Goal: Task Accomplishment & Management: Use online tool/utility

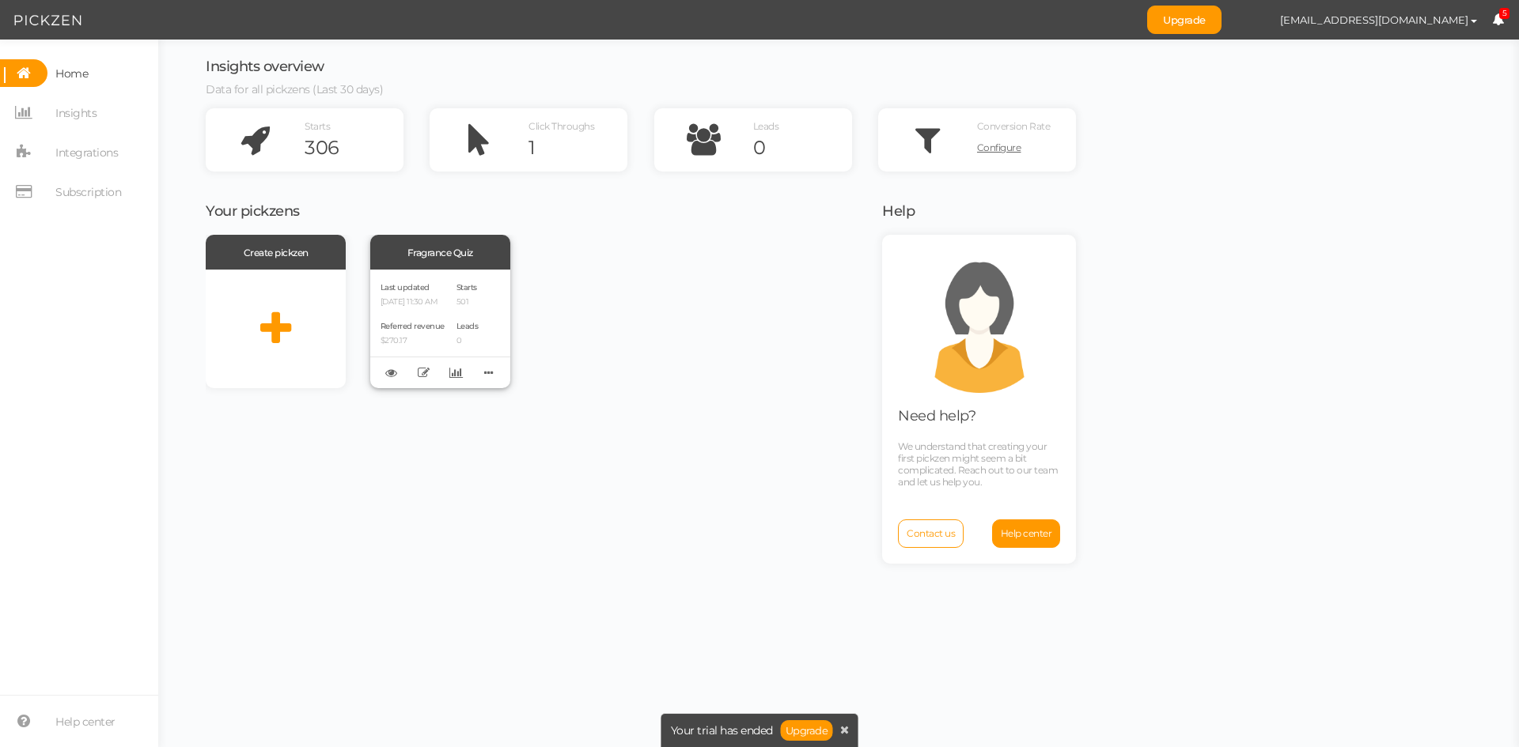
click at [430, 275] on div "Last updated [DATE] 11:30 AM Referred revenue $270.17 Starts 501 Leads 0" at bounding box center [440, 329] width 140 height 119
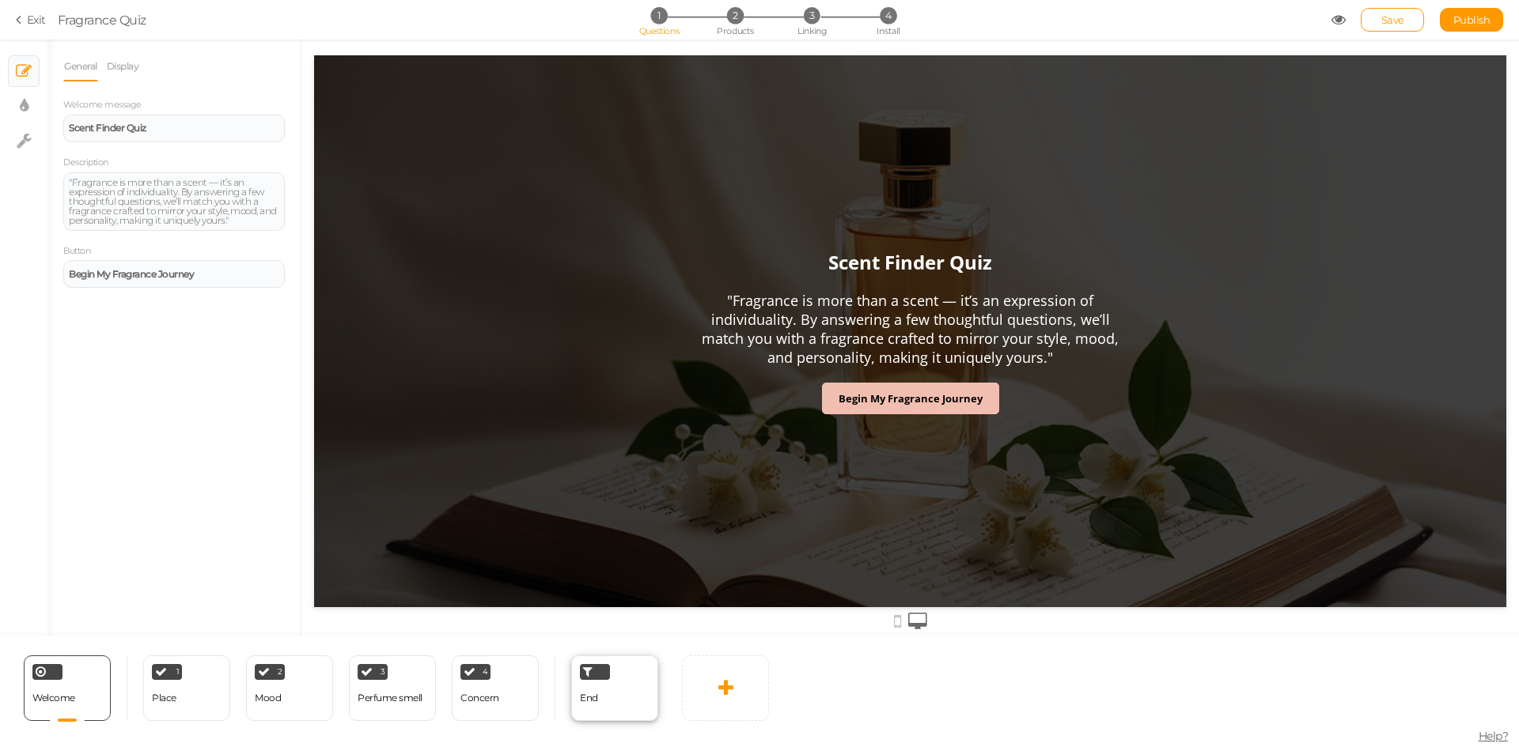
click at [605, 684] on div "End" at bounding box center [614, 689] width 87 height 66
select select "GBP"
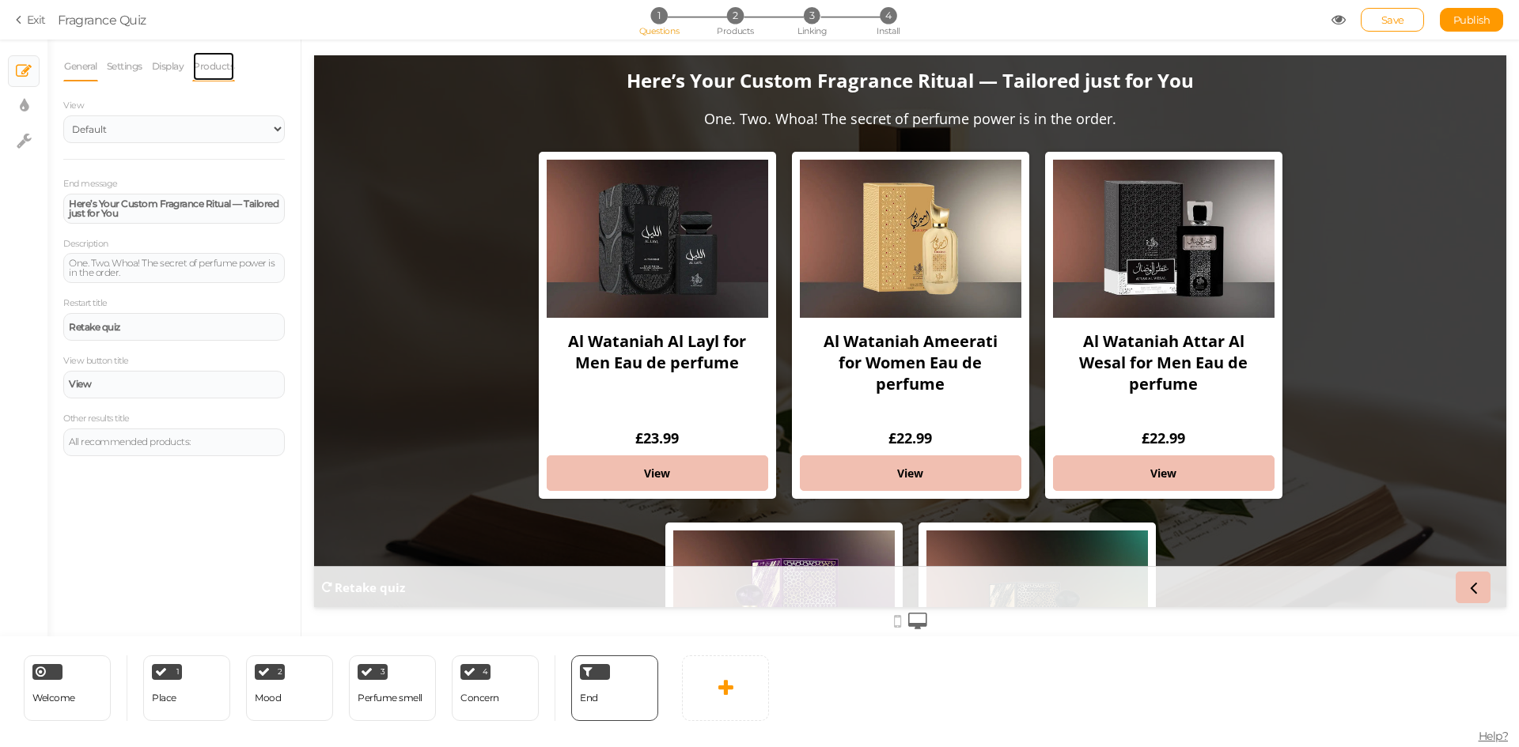
click at [223, 69] on link "Products" at bounding box center [213, 66] width 43 height 30
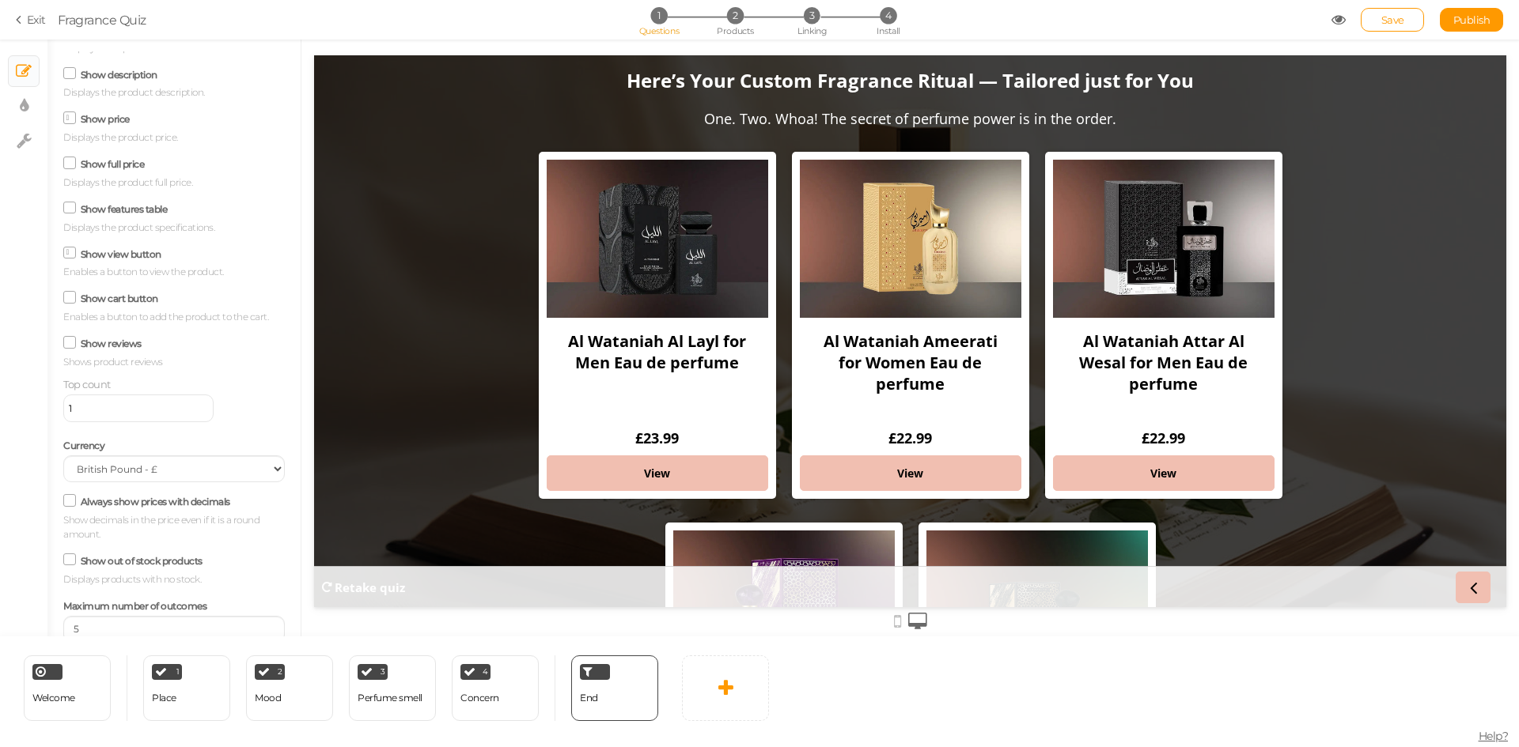
scroll to position [176, 0]
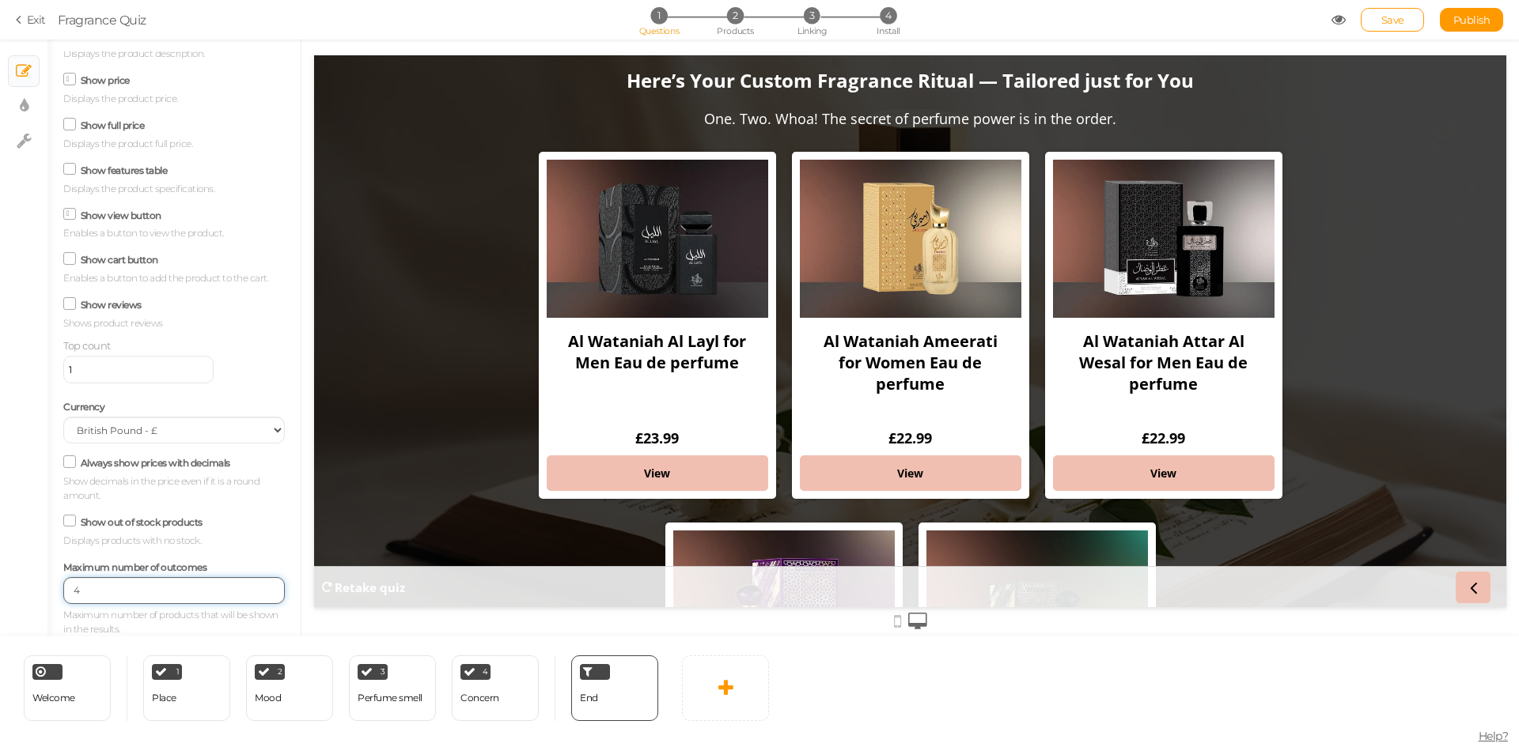
click at [255, 592] on input "4" at bounding box center [173, 590] width 221 height 27
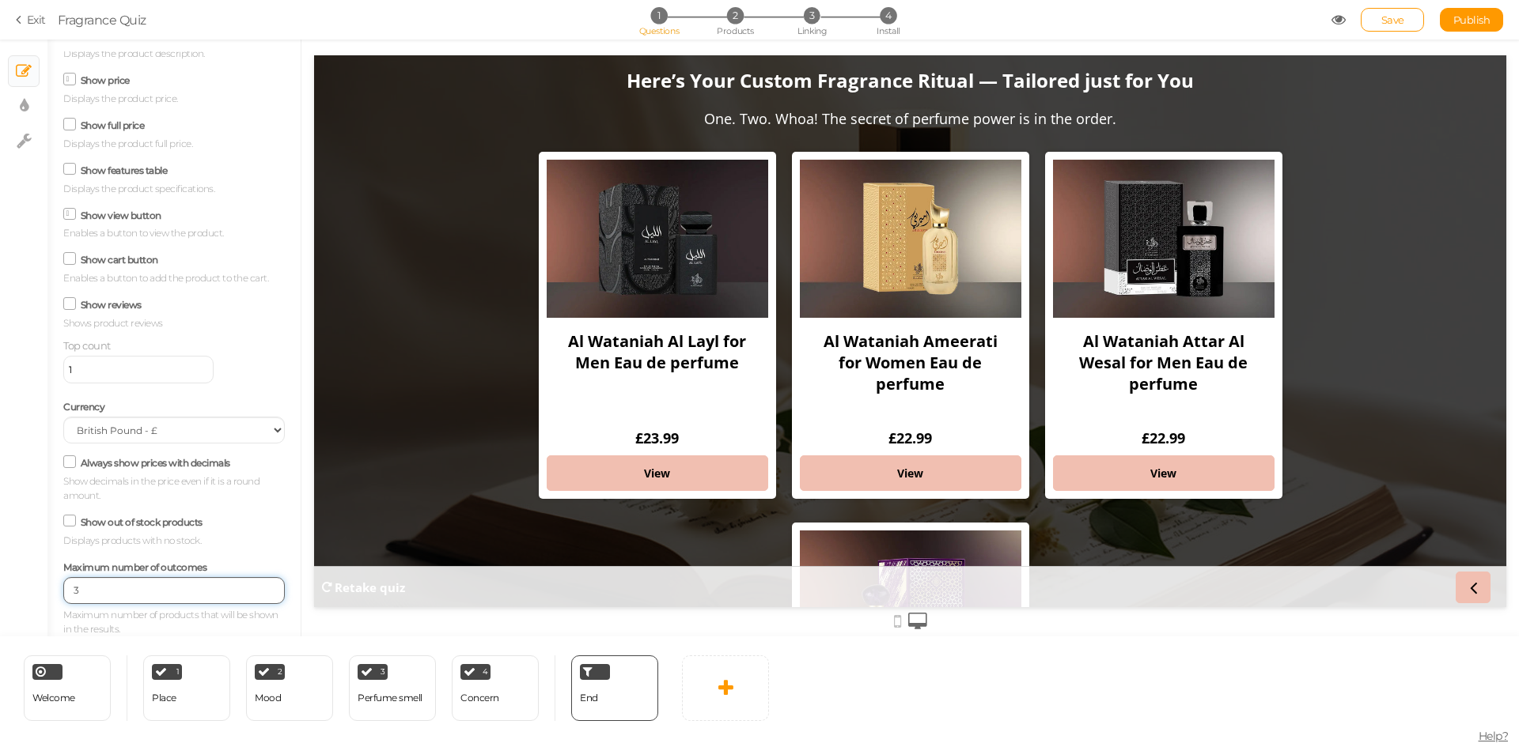
type input "3"
click at [255, 592] on input "3" at bounding box center [173, 590] width 221 height 27
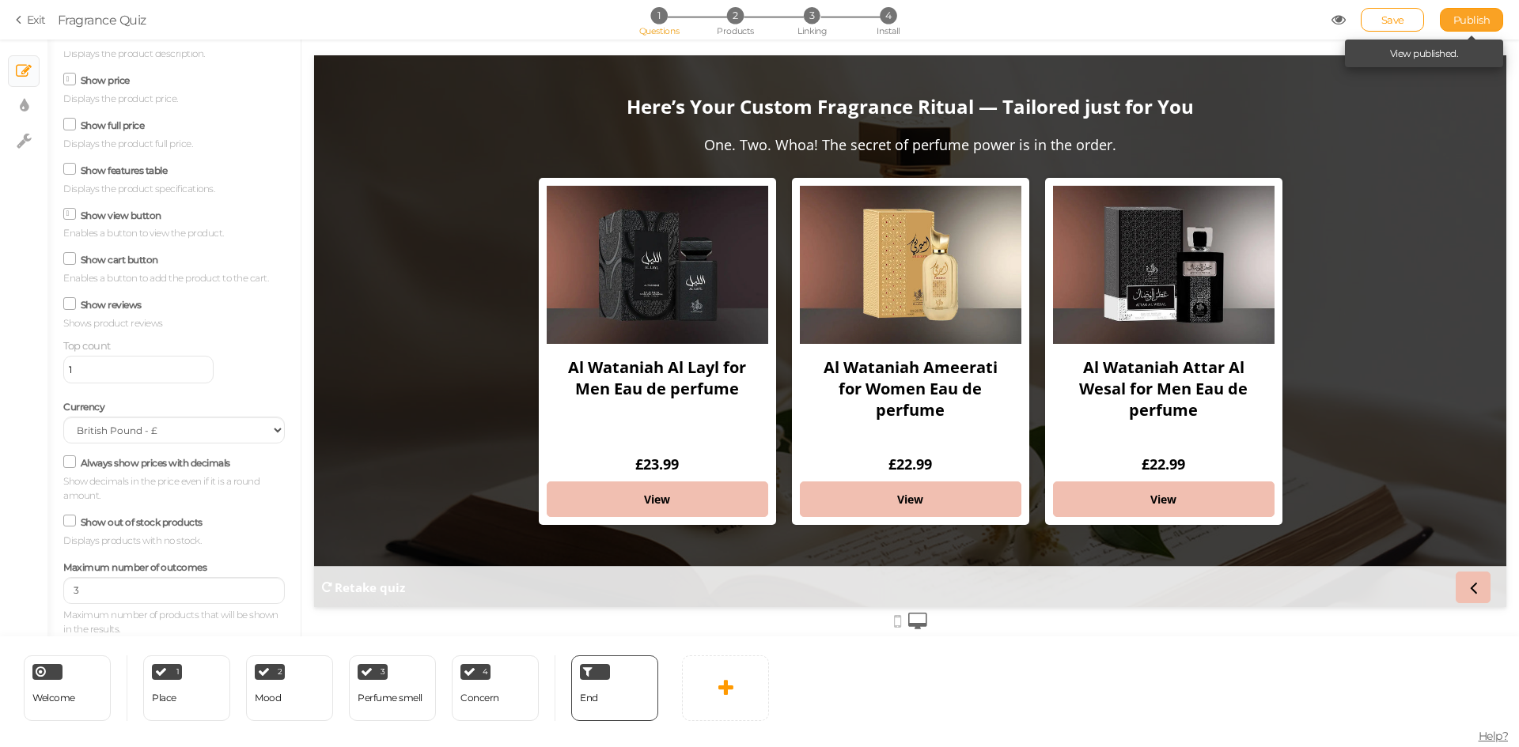
click at [1478, 17] on span "Publish" at bounding box center [1471, 19] width 37 height 13
click at [1459, 27] on link "Publish" at bounding box center [1471, 20] width 63 height 24
click at [81, 690] on div "Welcome Delete" at bounding box center [67, 689] width 87 height 66
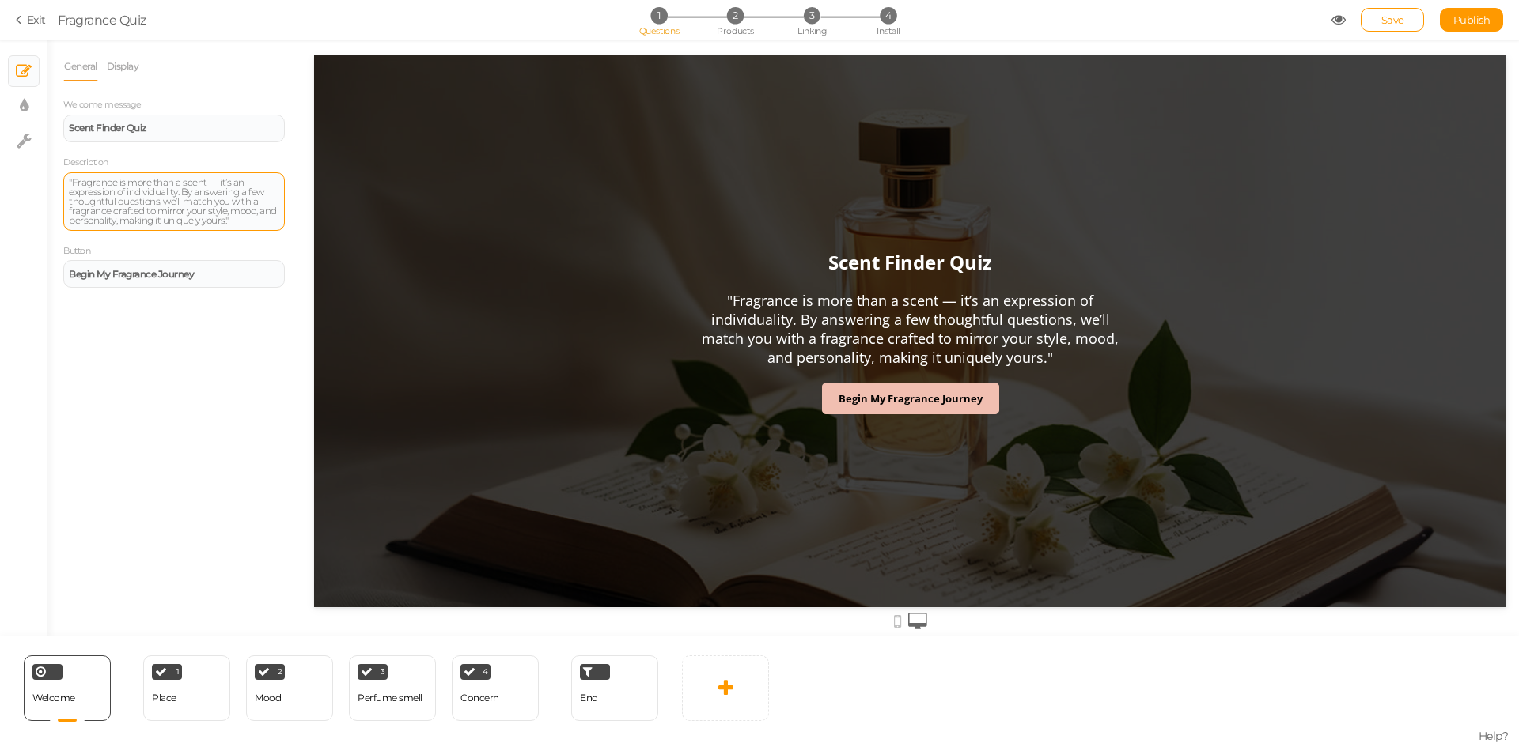
click at [71, 180] on div ""Fragrance is more than a scent — it’s an expression of individuality. By answe…" at bounding box center [174, 201] width 210 height 47
click at [244, 218] on div "Fragrance is more than a scent — it’s an expression of individuality. By answer…" at bounding box center [174, 201] width 210 height 47
click at [1459, 24] on span "Publish" at bounding box center [1471, 19] width 37 height 13
click at [590, 702] on span "End" at bounding box center [589, 698] width 18 height 12
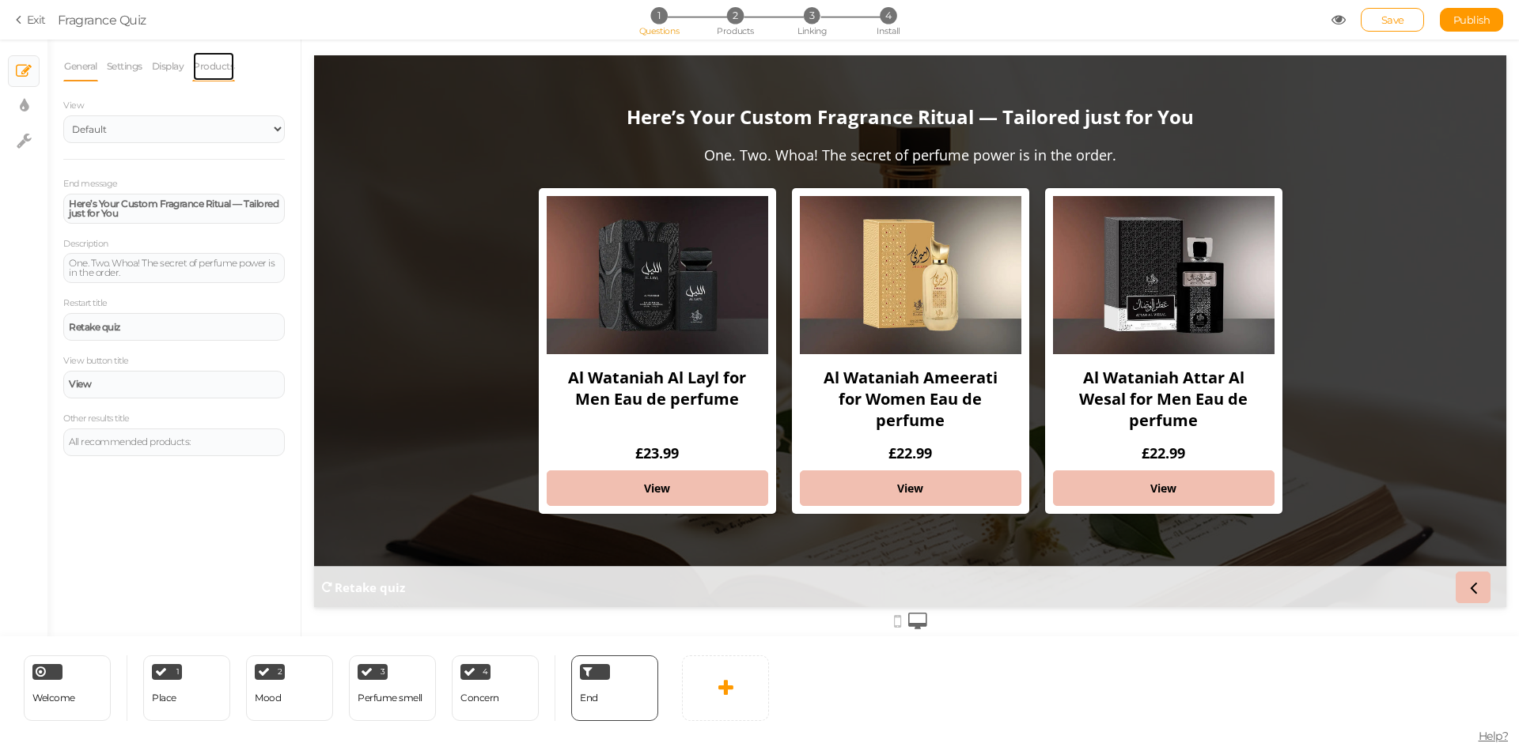
click at [217, 74] on link "Products" at bounding box center [213, 66] width 43 height 30
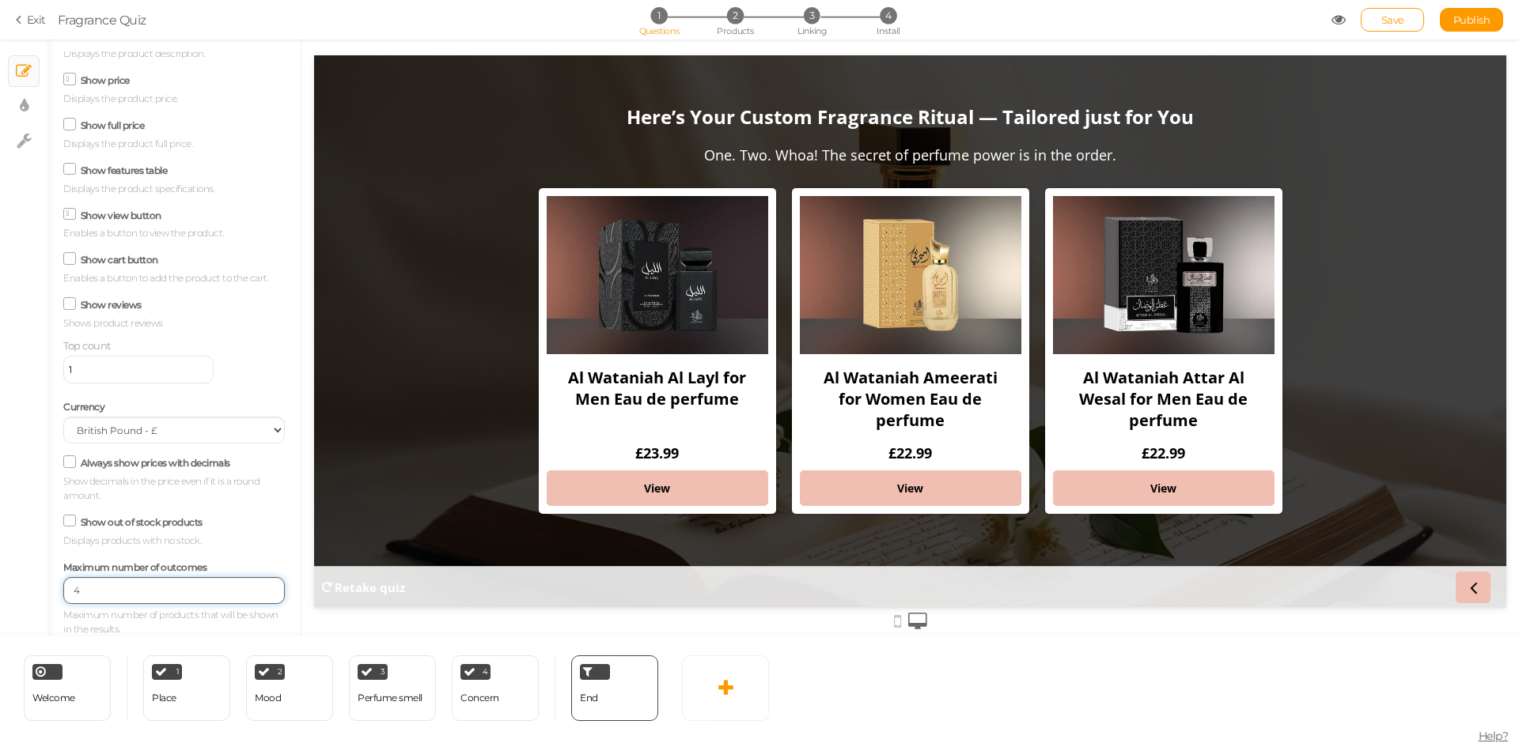
type input "4"
click at [259, 585] on input "4" at bounding box center [173, 590] width 221 height 27
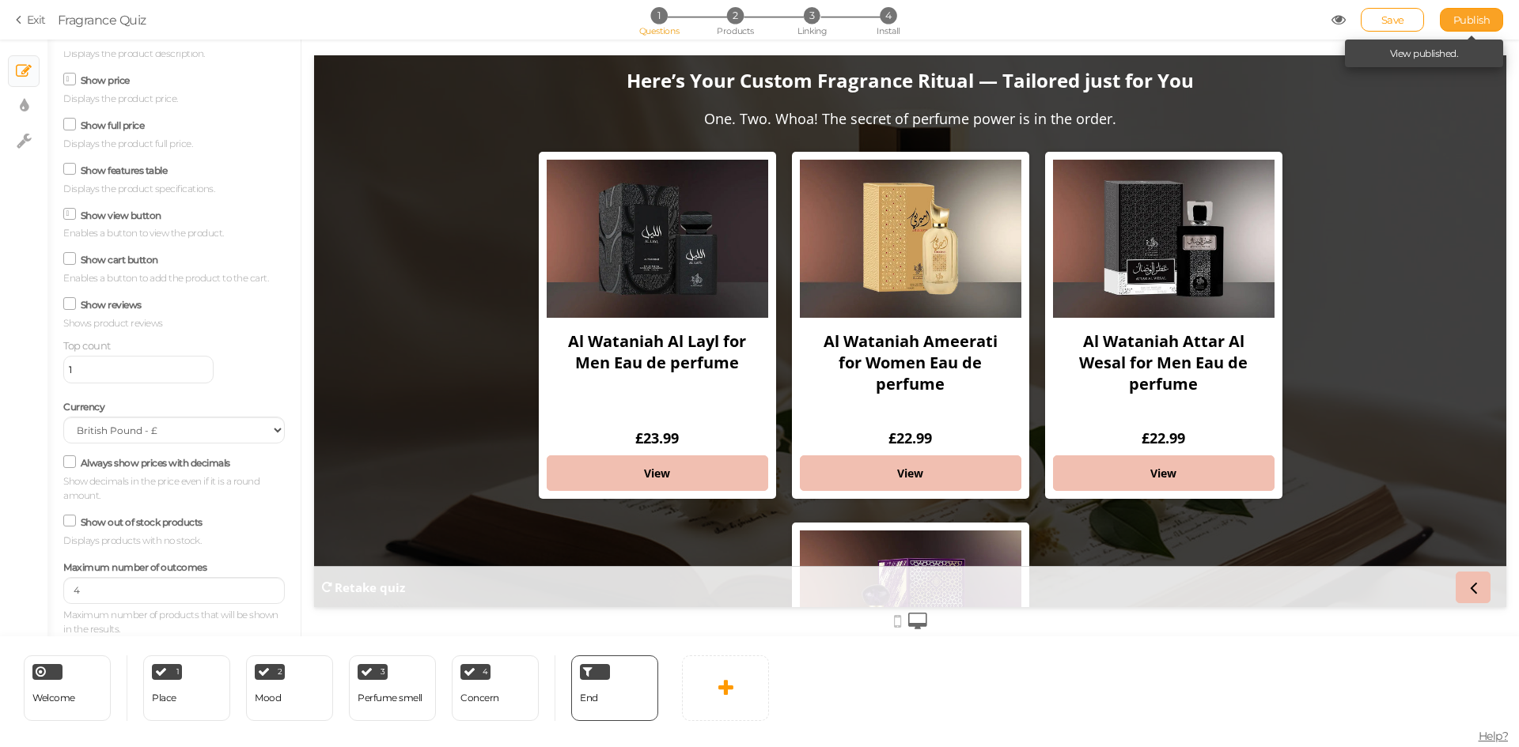
click at [1475, 24] on span "Publish" at bounding box center [1471, 19] width 37 height 13
click at [806, 21] on span "3" at bounding box center [812, 15] width 17 height 17
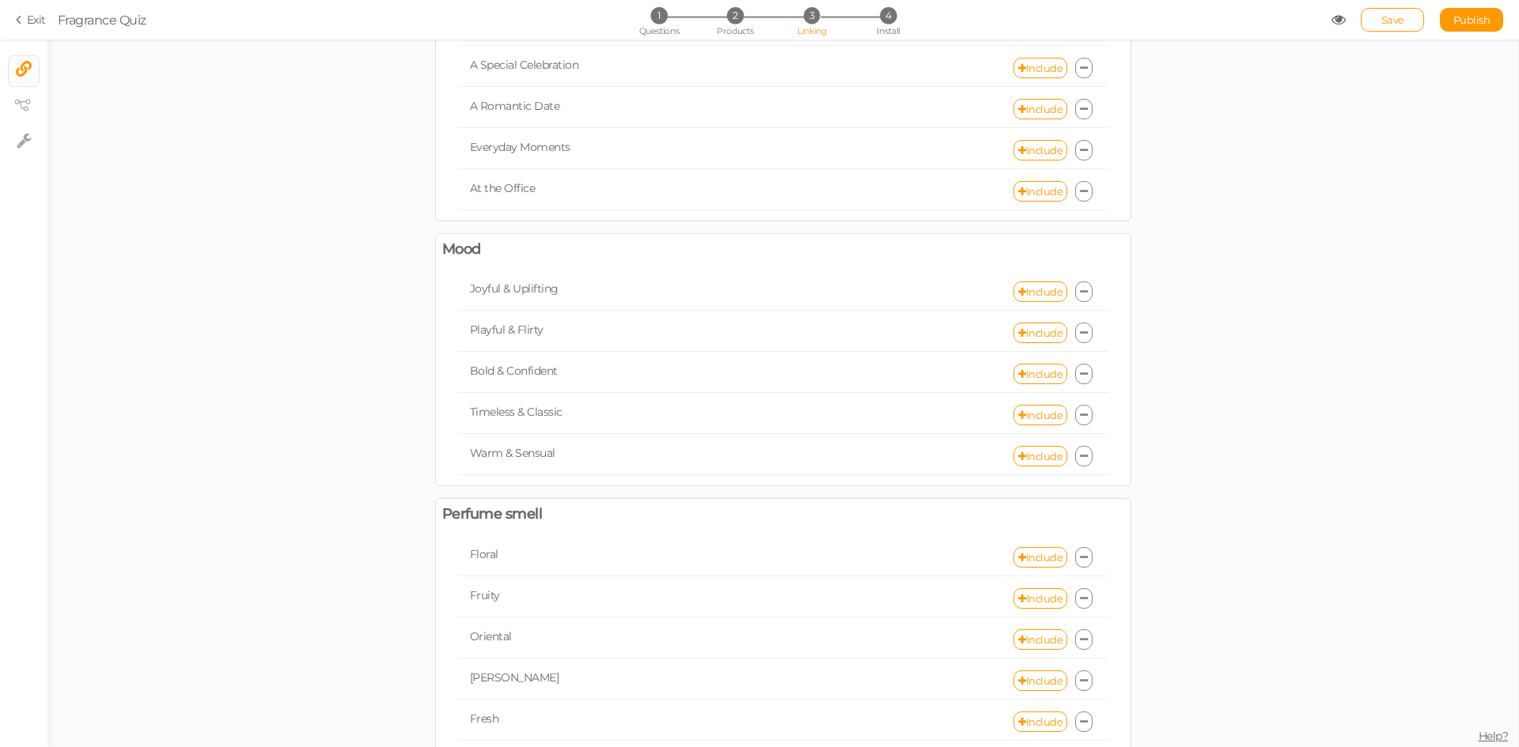
scroll to position [497, 0]
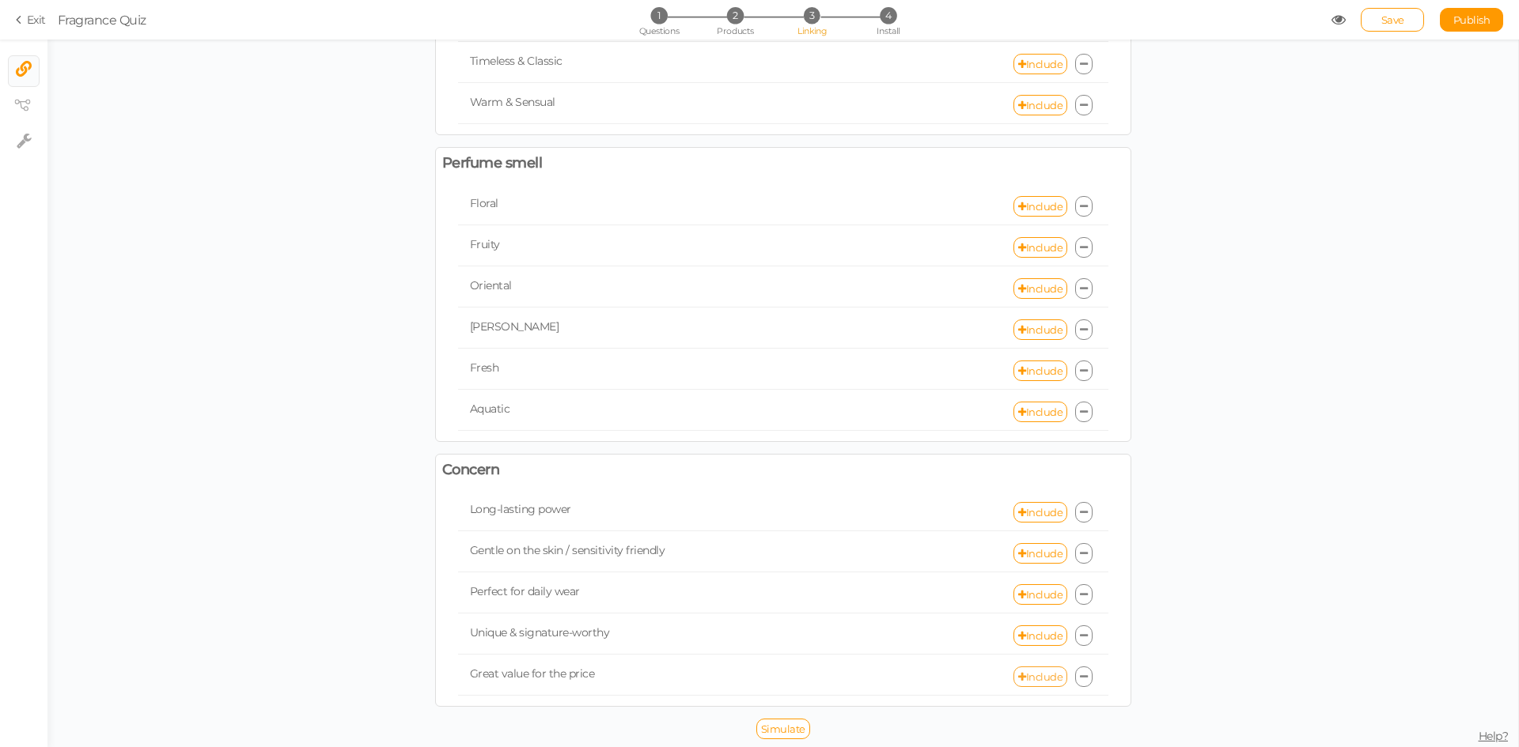
click at [1056, 683] on link "Include" at bounding box center [1040, 677] width 54 height 21
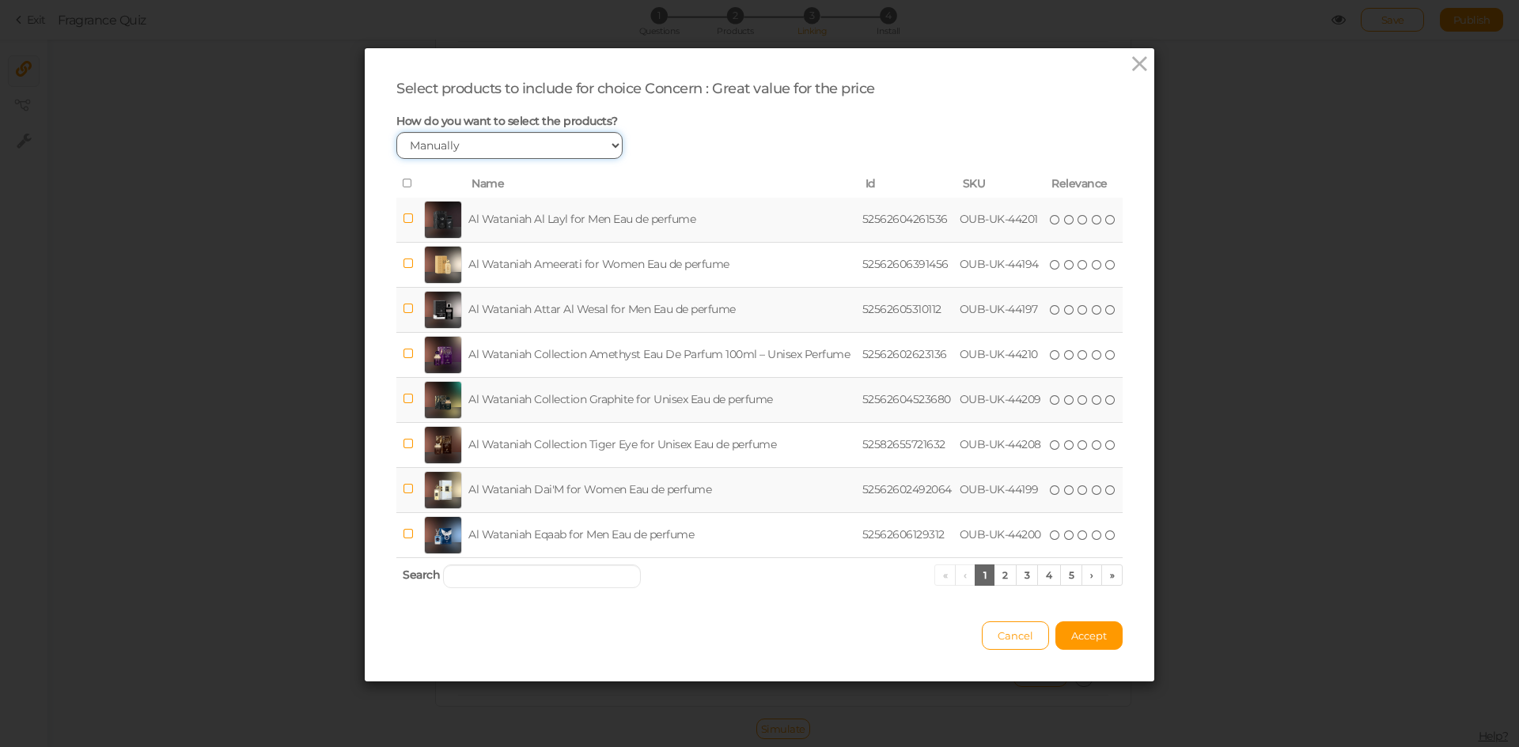
click at [532, 149] on select "Manually By tags By price" at bounding box center [509, 145] width 226 height 27
select select "expr"
click at [396, 132] on select "Manually By tags By price" at bounding box center [509, 145] width 226 height 27
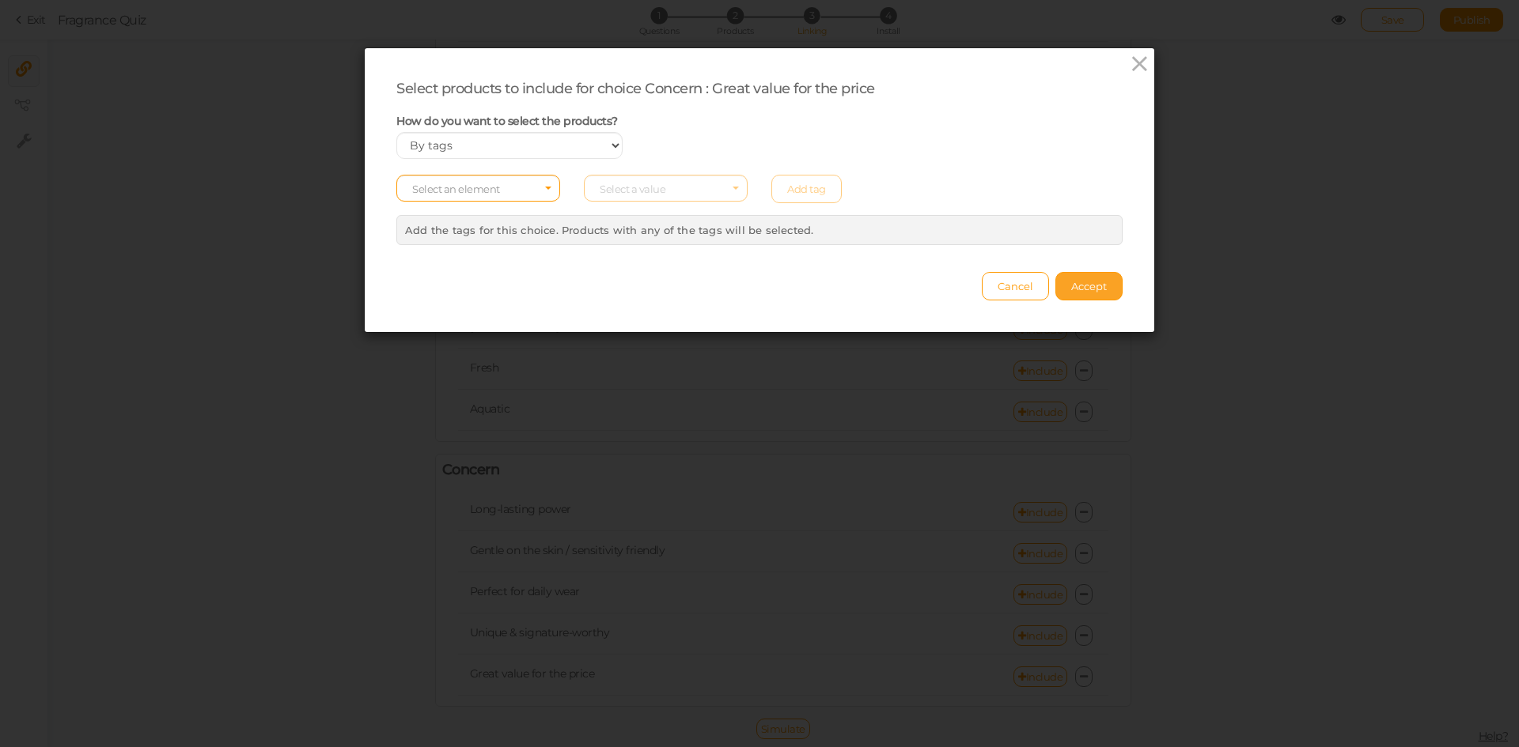
click at [1089, 290] on span "Accept" at bounding box center [1089, 286] width 36 height 13
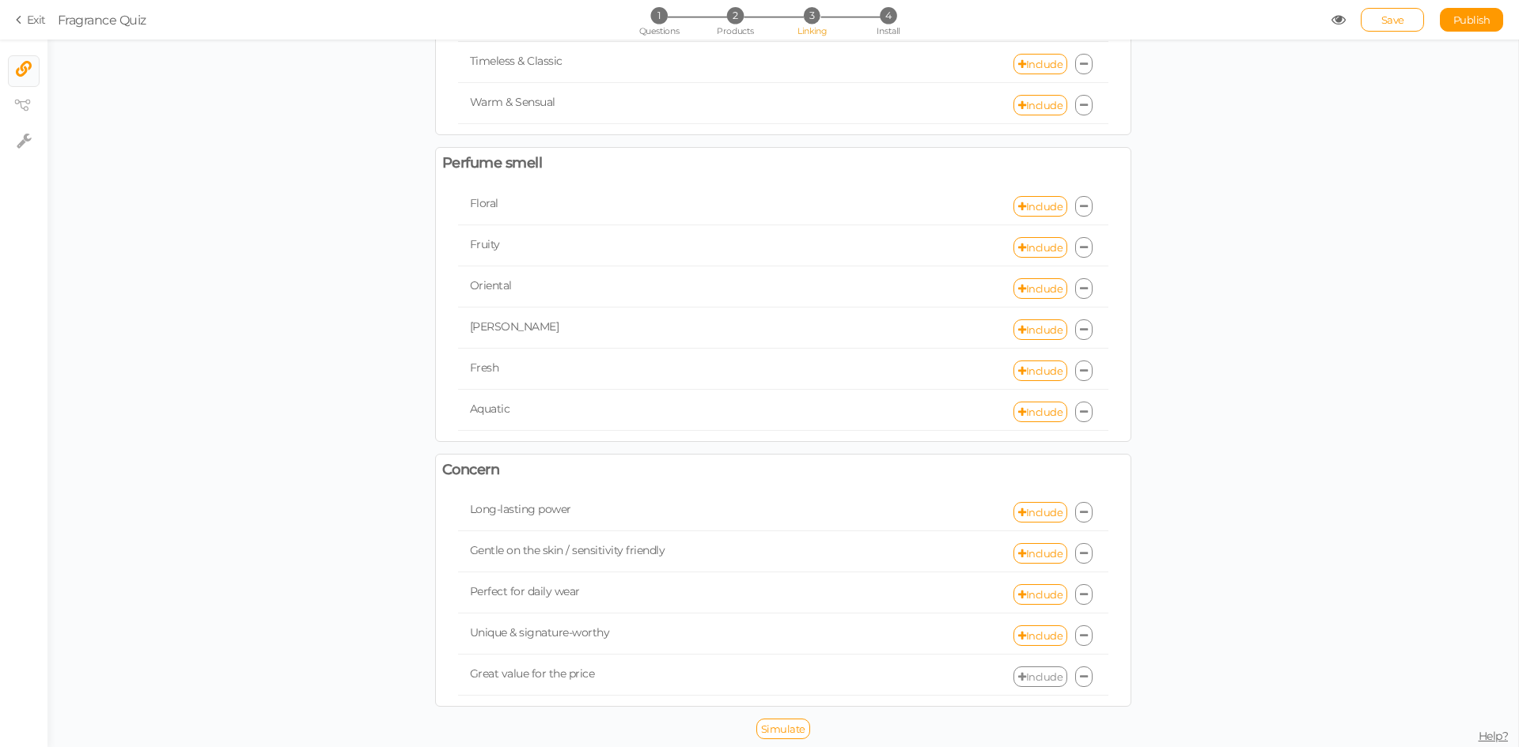
click at [1038, 679] on link "Include" at bounding box center [1040, 677] width 54 height 21
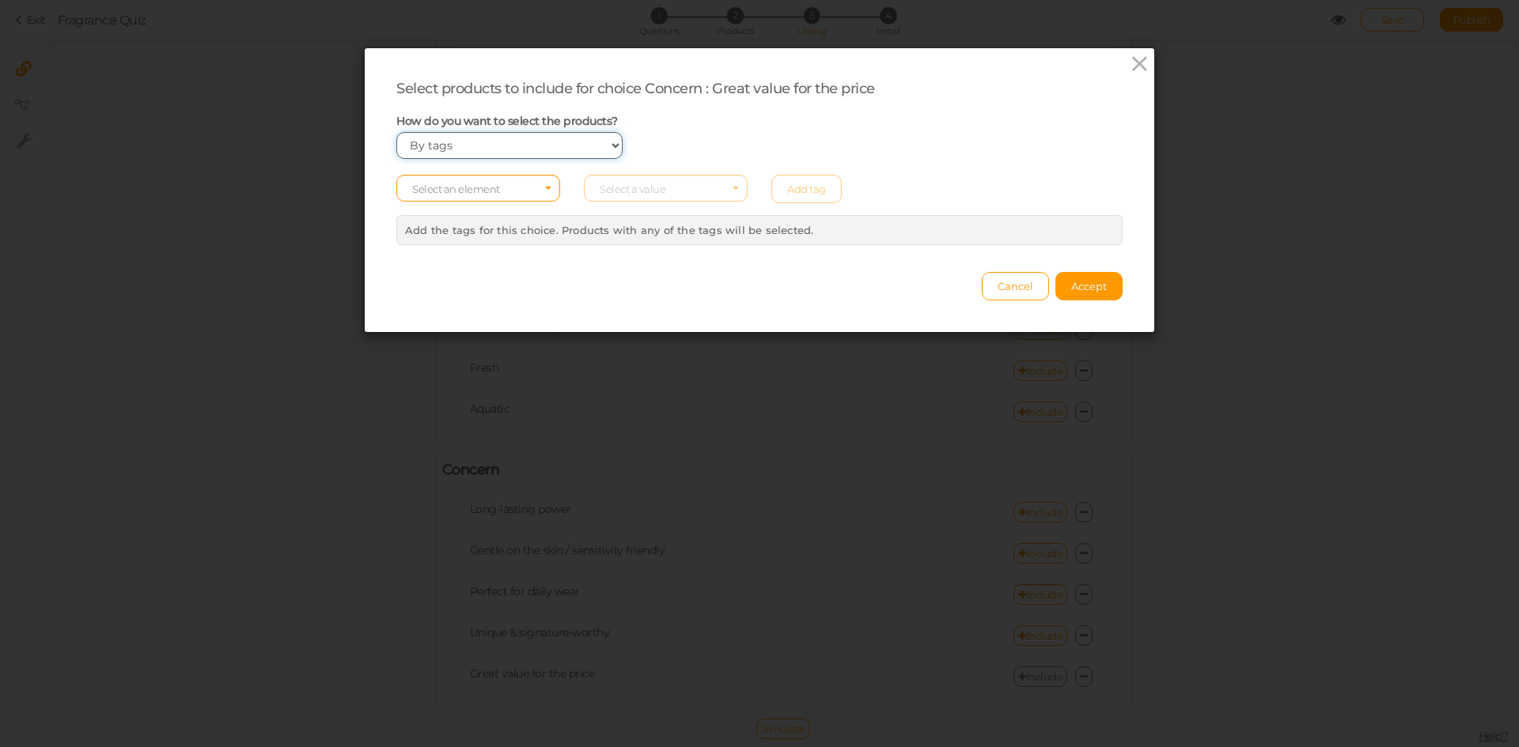
click at [502, 142] on select "Manually By tags By price" at bounding box center [509, 145] width 226 height 27
select select "manual"
click at [396, 132] on select "Manually By tags By price" at bounding box center [509, 145] width 226 height 27
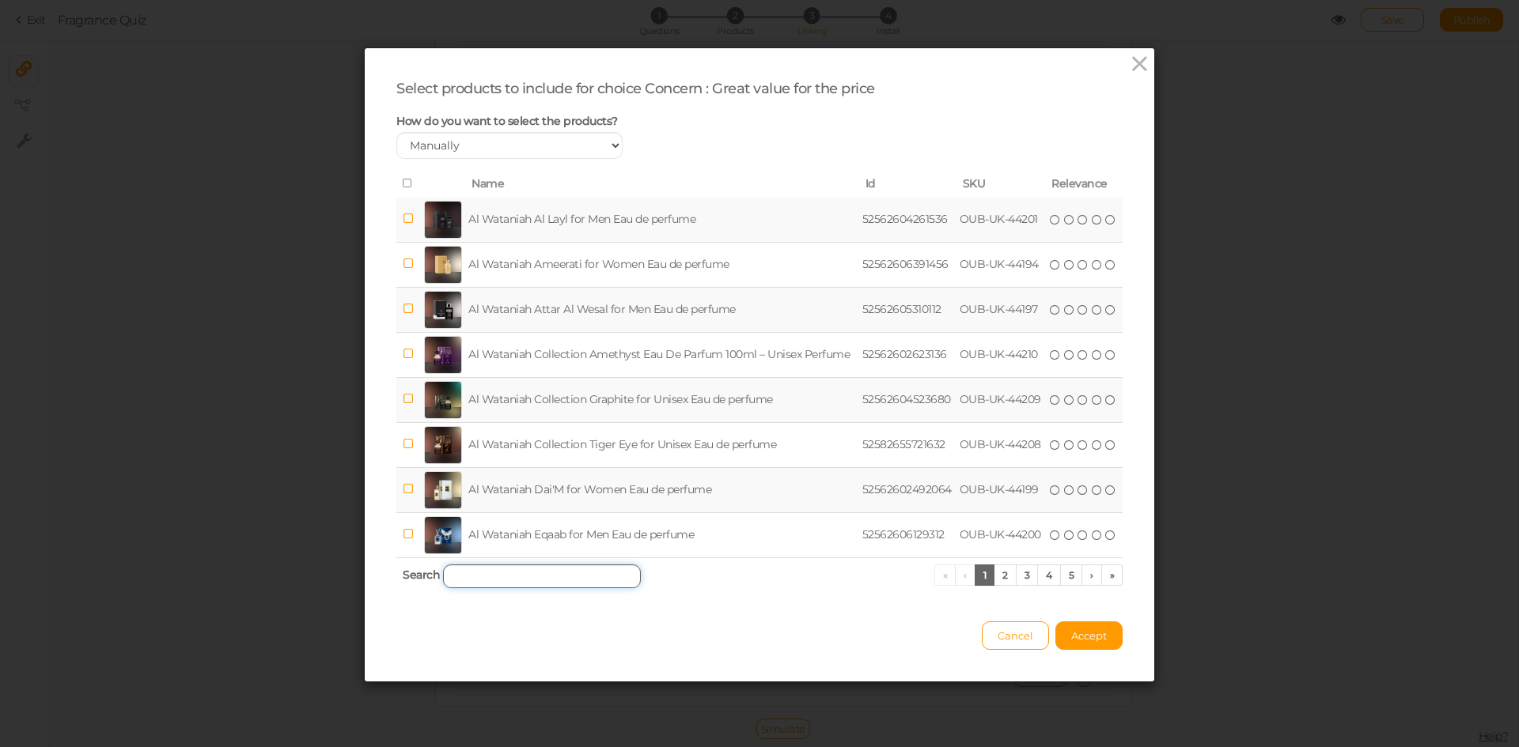
click at [559, 583] on input "search" at bounding box center [542, 577] width 198 height 24
paste input "[PERSON_NAME] Khalta for Unisex Eau de perfume"
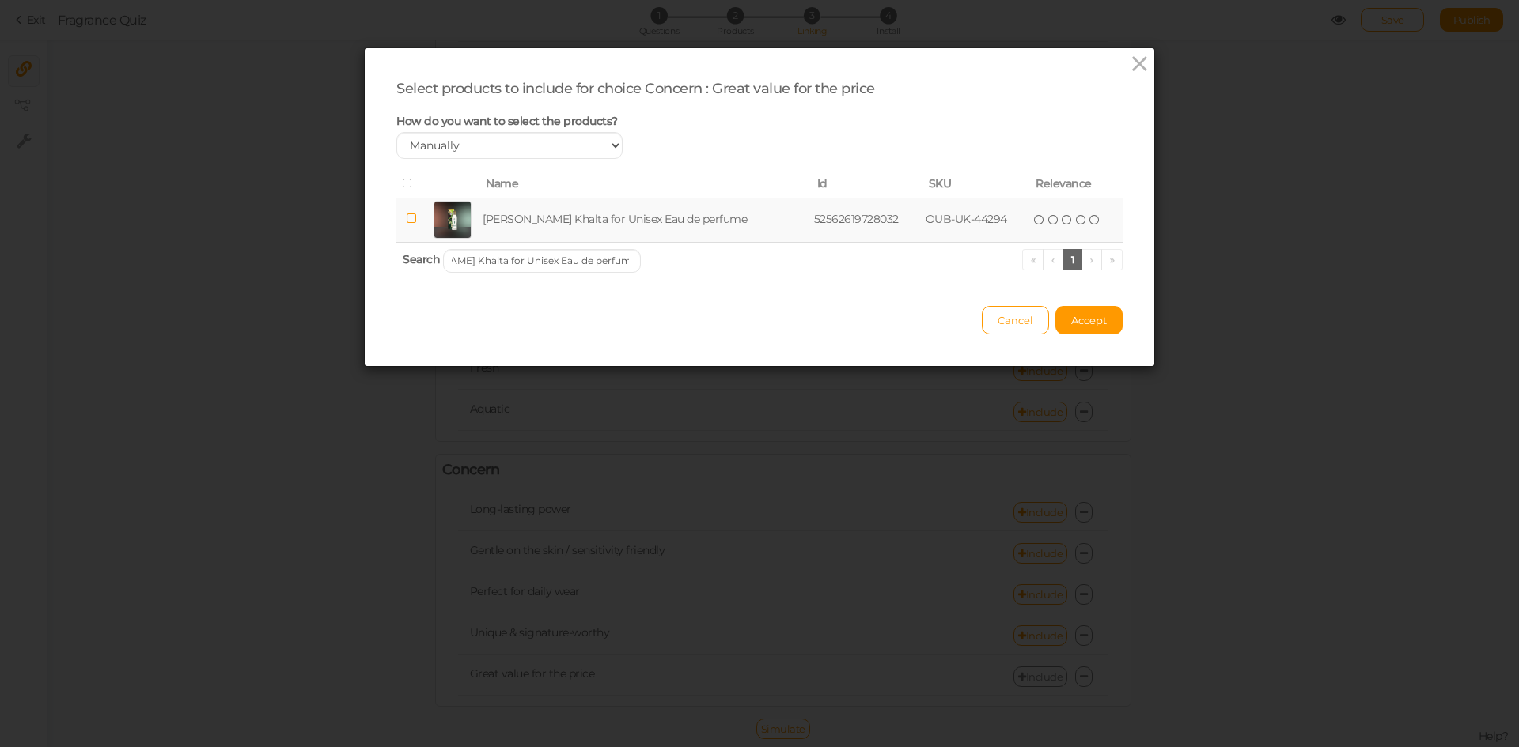
click at [512, 201] on td "[PERSON_NAME] Khalta for Unisex Eau de perfume" at bounding box center [644, 220] width 331 height 45
click at [543, 261] on input "[PERSON_NAME] Khalta for Unisex Eau de perfume" at bounding box center [542, 261] width 198 height 24
paste input "Nada Khalta for Women"
click at [539, 221] on td "[PERSON_NAME] Khalta for Women Eau de perfume" at bounding box center [648, 220] width 338 height 45
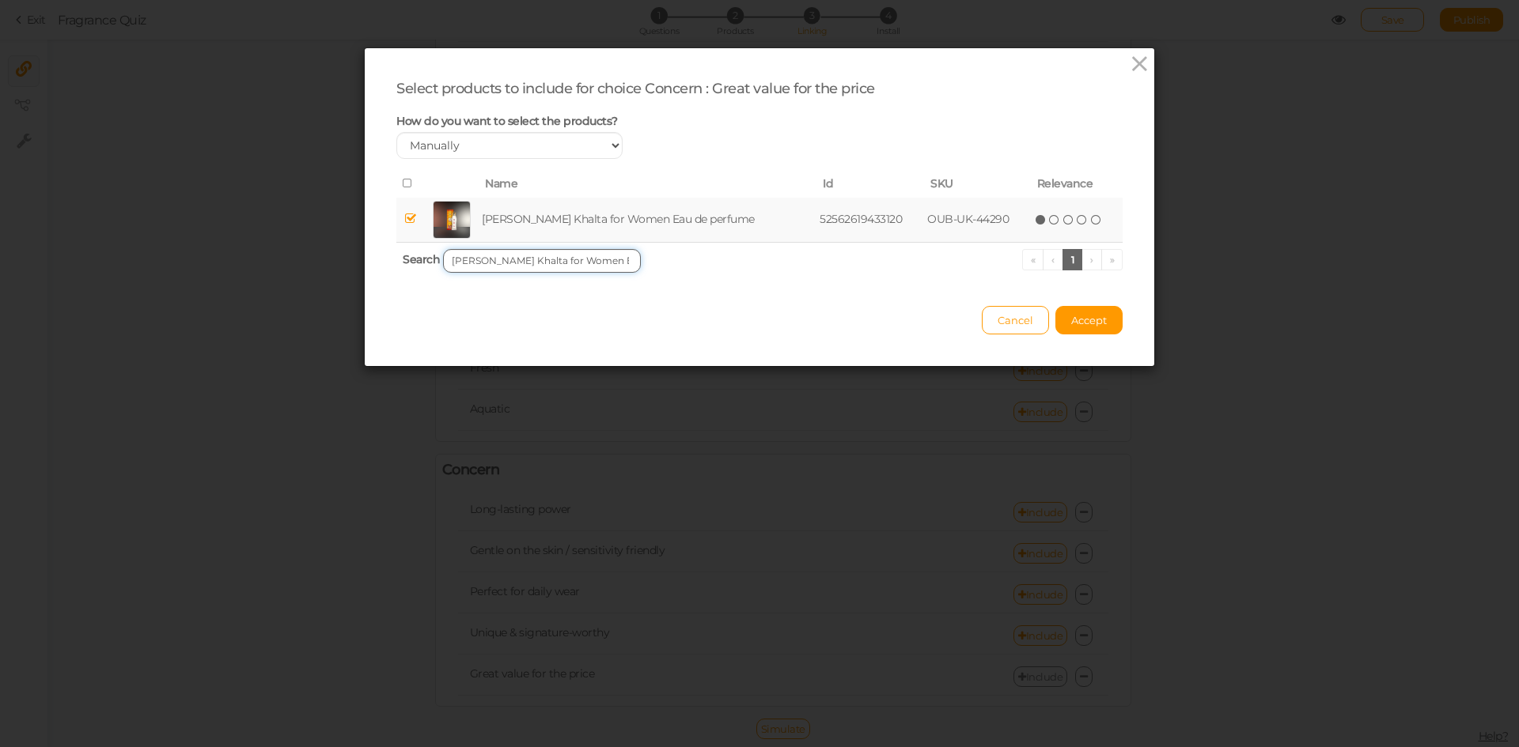
click at [542, 263] on input "[PERSON_NAME] Khalta for Women Eau de perfume" at bounding box center [542, 261] width 198 height 24
paste input "Kenaz Untamed Parfum for Unisex"
click at [529, 221] on td "Kenaz Untamed Parfum for Unisex Eau de perfume" at bounding box center [643, 220] width 328 height 45
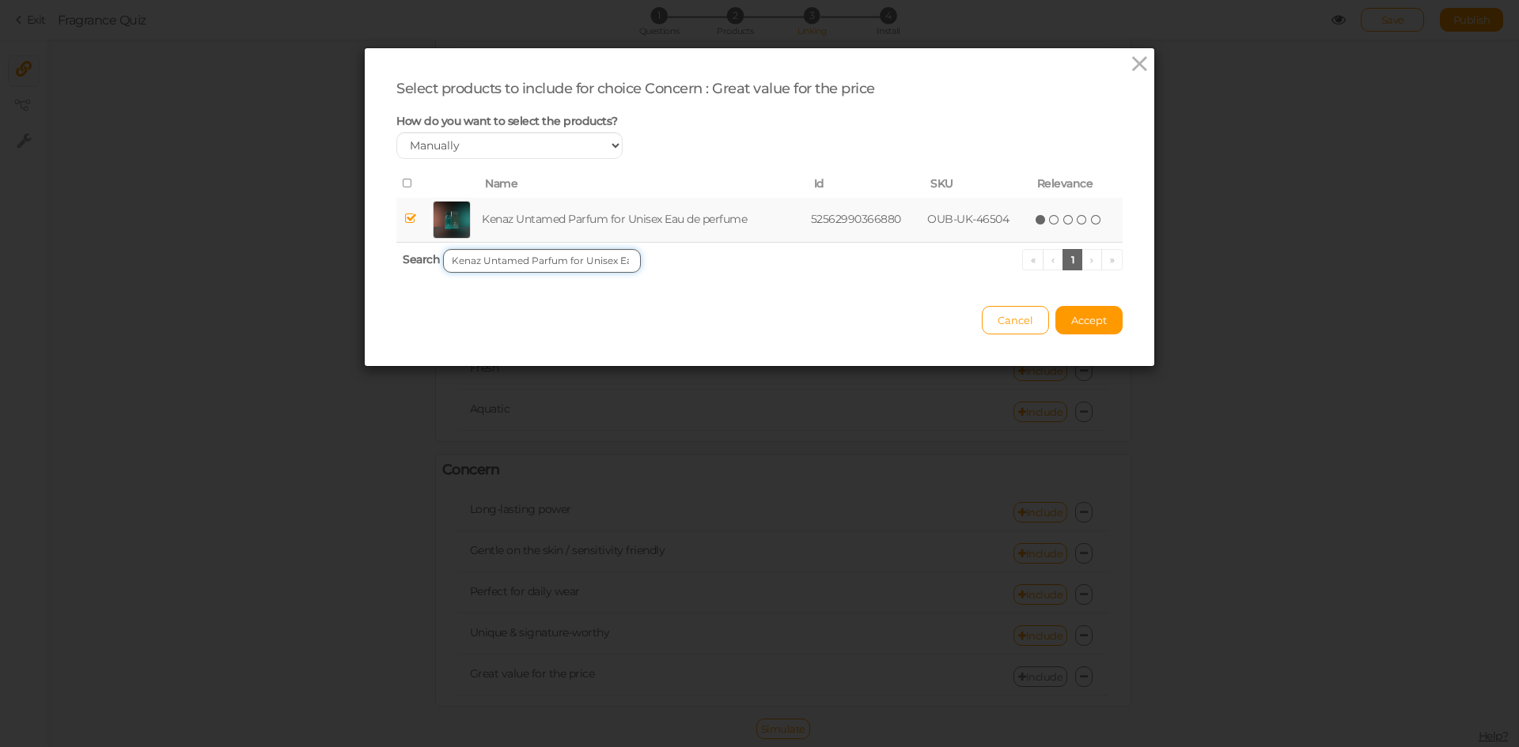
click at [567, 269] on input "Kenaz Untamed Parfum for Unisex Eau de perfume" at bounding box center [542, 261] width 198 height 24
paste input "Grandeur Tubbees Cotton Candy"
click at [540, 218] on td "Grandeur Tubbees Cotton Candy Eau de perfume" at bounding box center [645, 220] width 326 height 45
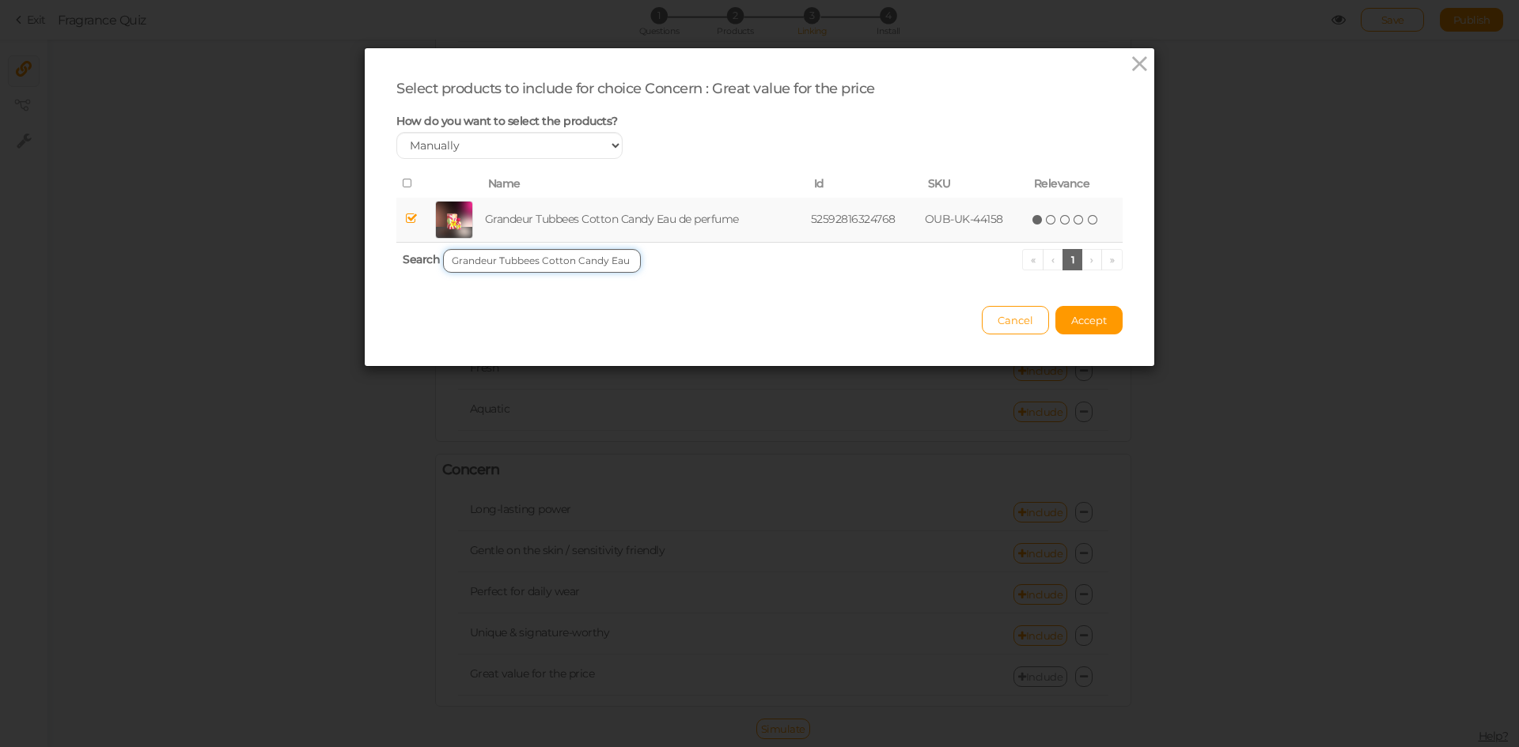
click at [544, 268] on input "Grandeur Tubbees Cotton Candy Eau de perfume" at bounding box center [542, 261] width 198 height 24
paste input "Khadlaj Aura Kiss Of Rose for Women"
click at [529, 222] on td "Khadlaj Aura Kiss Of Rose for Women Eau de perfume" at bounding box center [649, 220] width 342 height 45
click at [584, 269] on input "Khadlaj Aura Kiss Of Rose for Women Eau de perfume" at bounding box center [542, 261] width 198 height 24
paste input "Ghazlaan Perfume for Unisex"
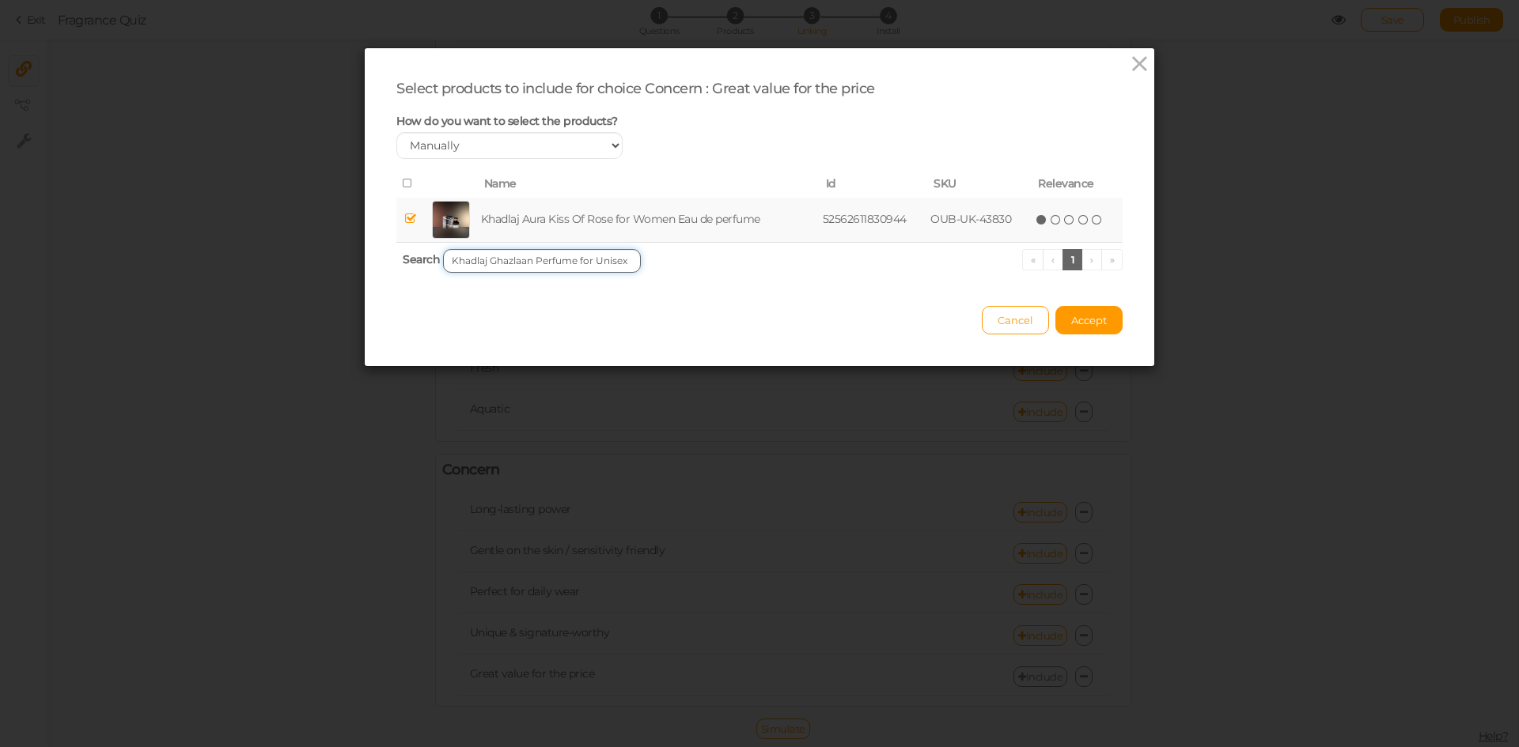
scroll to position [0, 78]
click at [549, 222] on td "Khadlaj Ghazlaan Perfume for Unisex Eau de perfume" at bounding box center [647, 220] width 338 height 45
click at [536, 264] on input "Khadlaj Ghazlaan Perfume for Unisex Eau de perfume" at bounding box center [542, 261] width 198 height 24
paste input "La Fede [PERSON_NAME] Flower Perfume for Women"
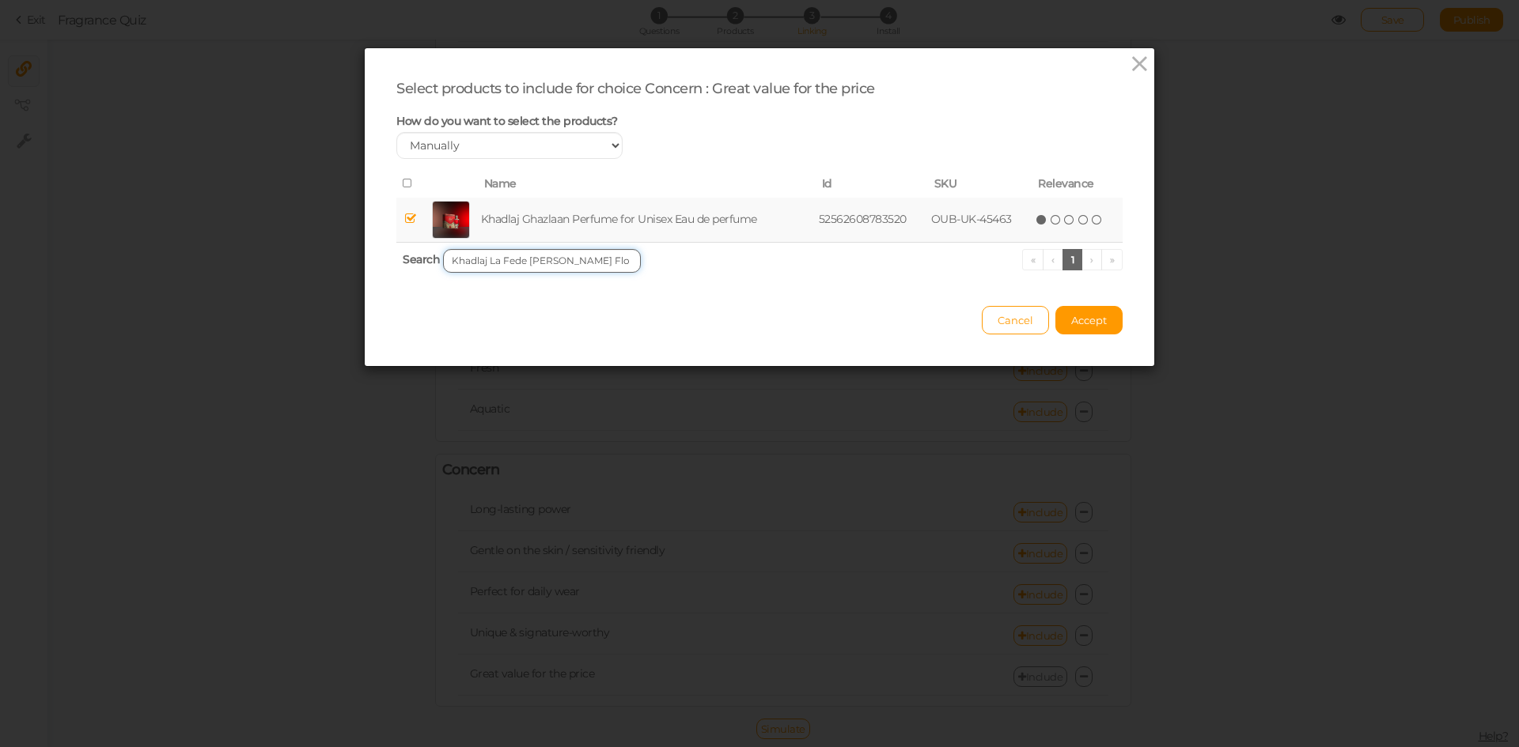
scroll to position [0, 164]
type input "Khadlaj La Fede [PERSON_NAME] Flower Perfume for Women Eau de perfume"
click at [527, 217] on td "Khadlaj La Fede [PERSON_NAME] Flower Perfume for Women Eau de perfume" at bounding box center [667, 220] width 406 height 45
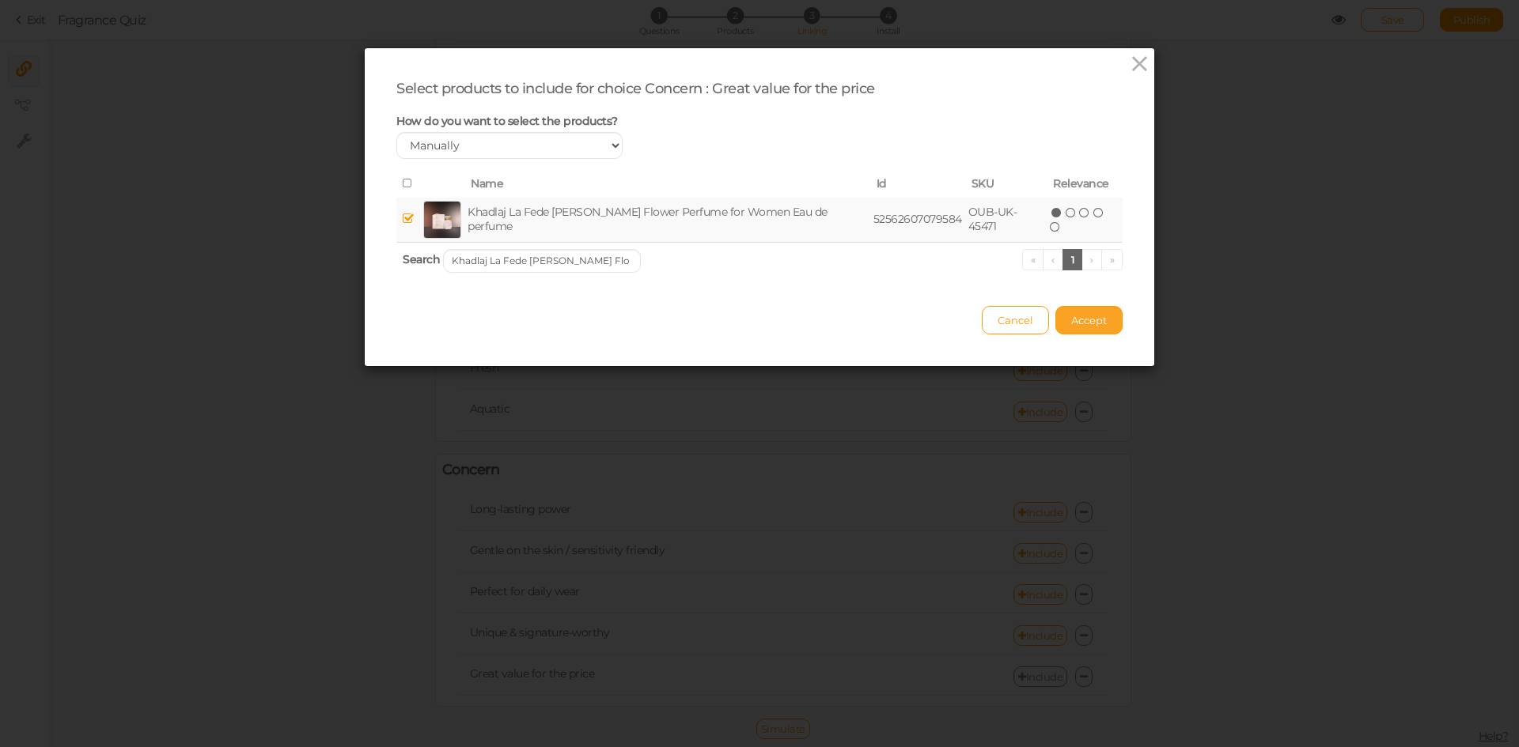
click at [1080, 327] on button "Accept" at bounding box center [1088, 320] width 67 height 28
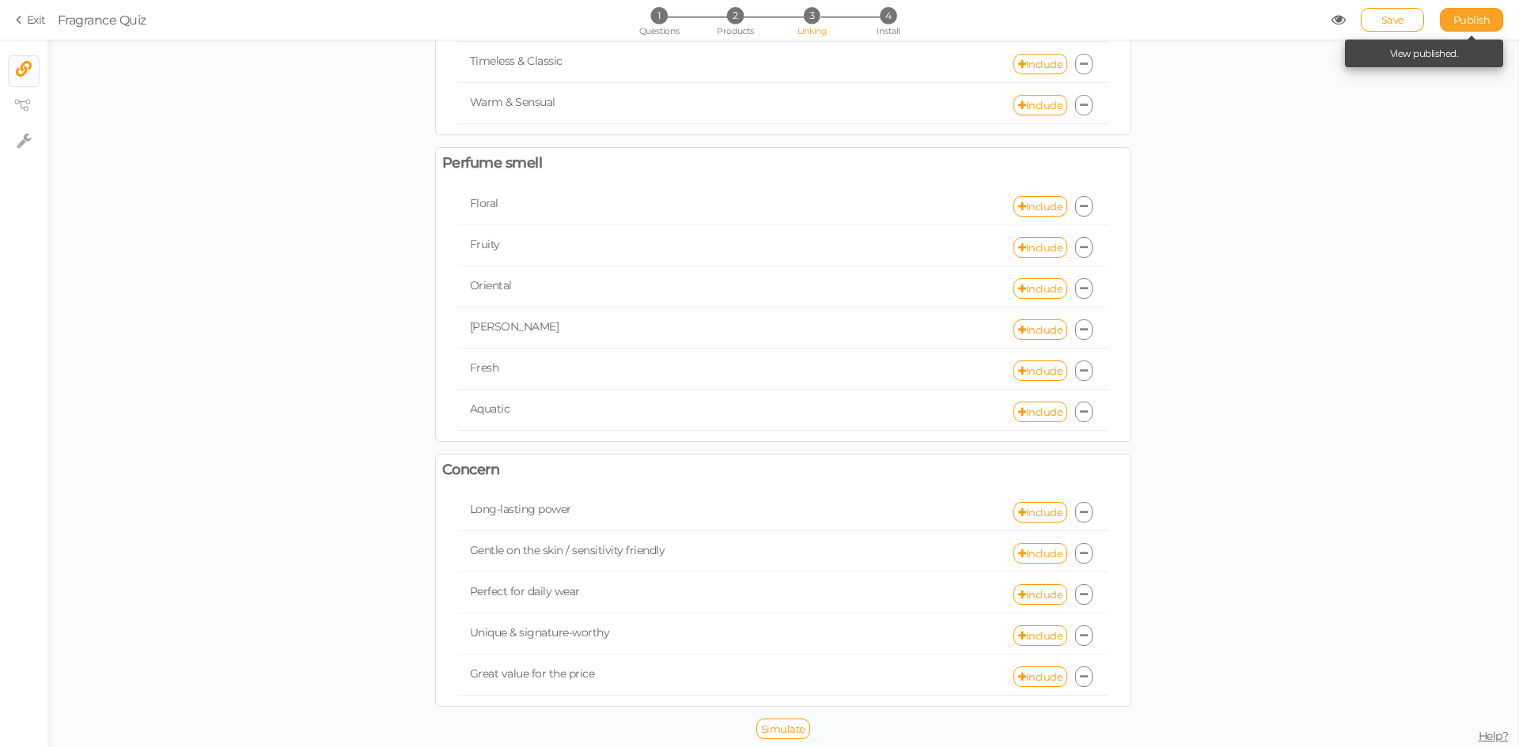
click at [1473, 13] on span "Publish" at bounding box center [1471, 19] width 37 height 13
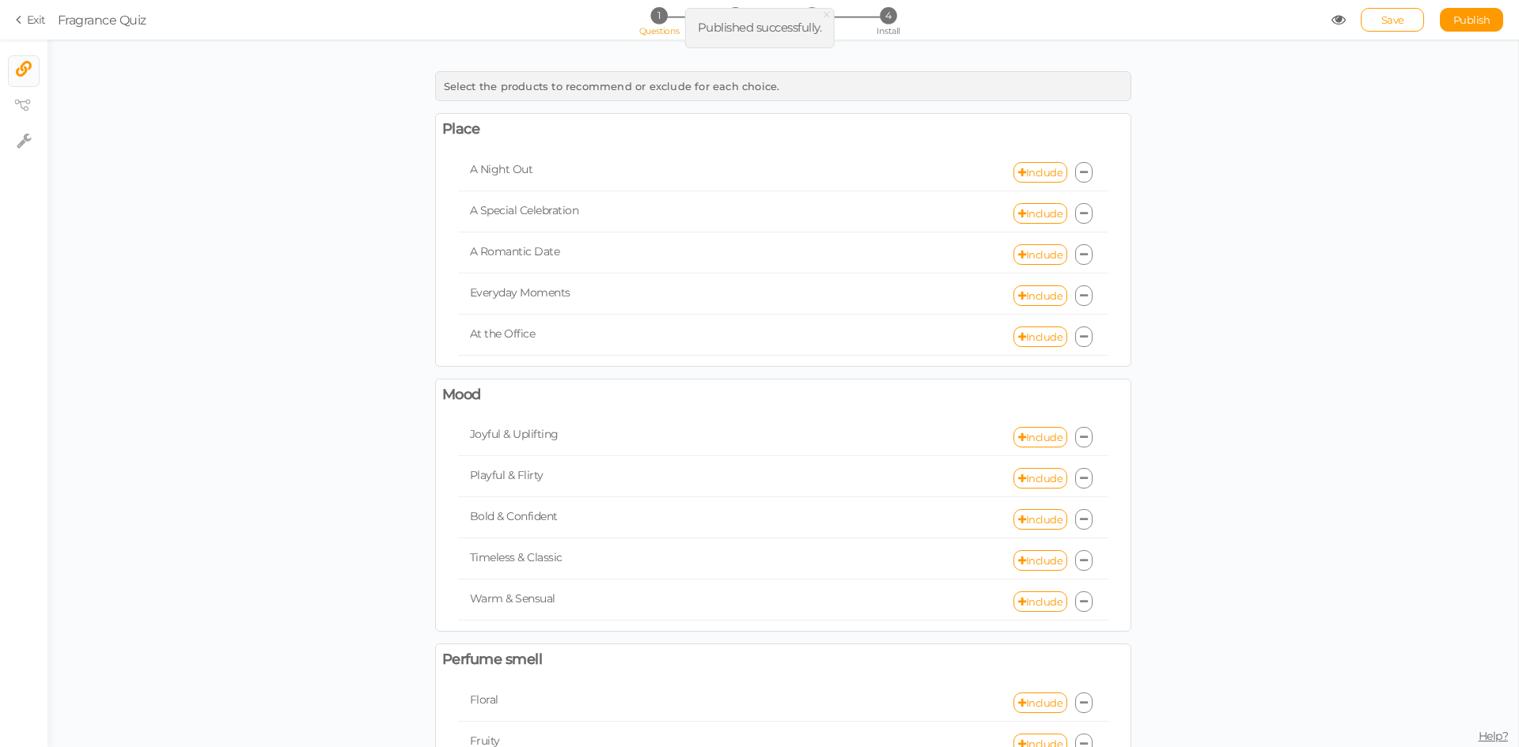
click at [655, 33] on span "Questions" at bounding box center [659, 30] width 40 height 11
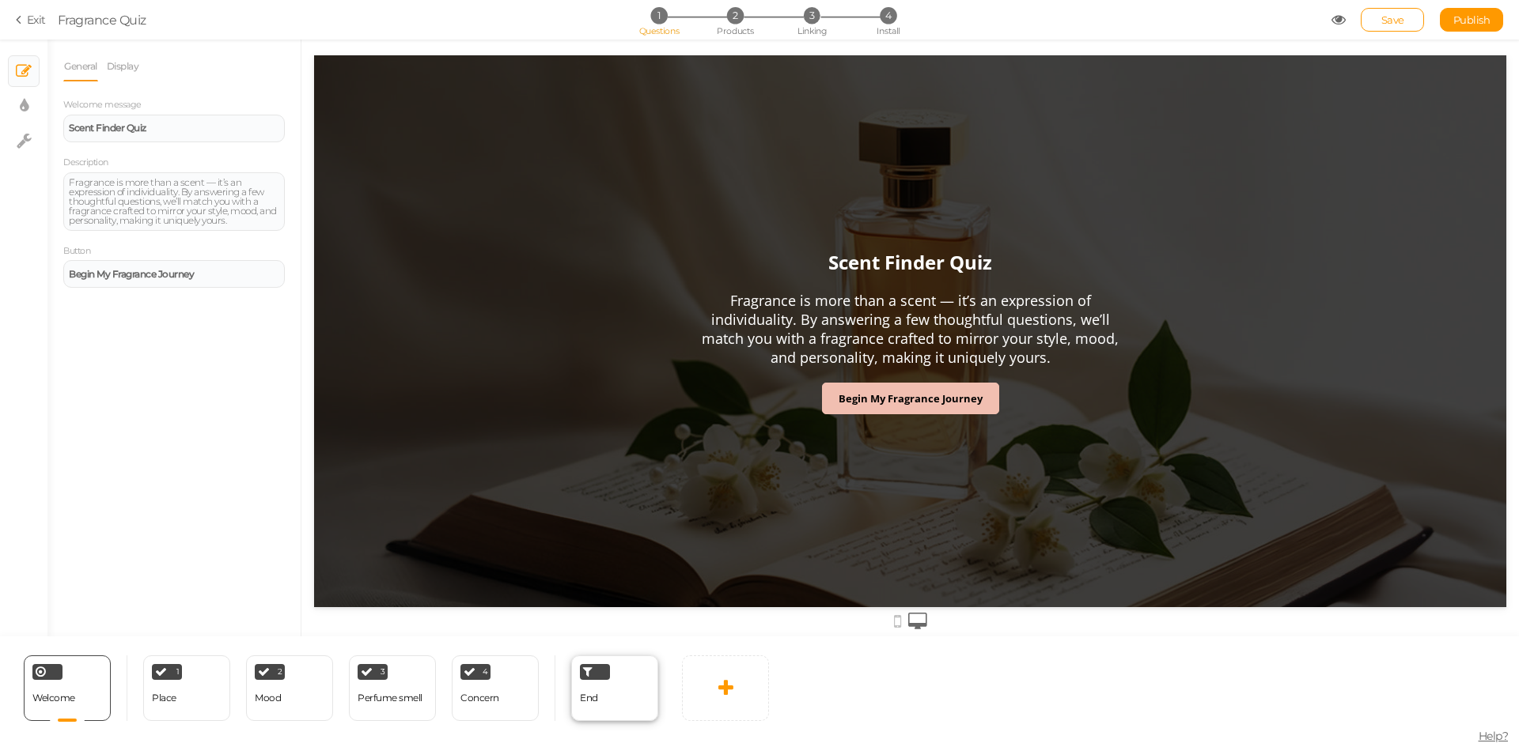
click at [608, 709] on div "End" at bounding box center [614, 689] width 87 height 66
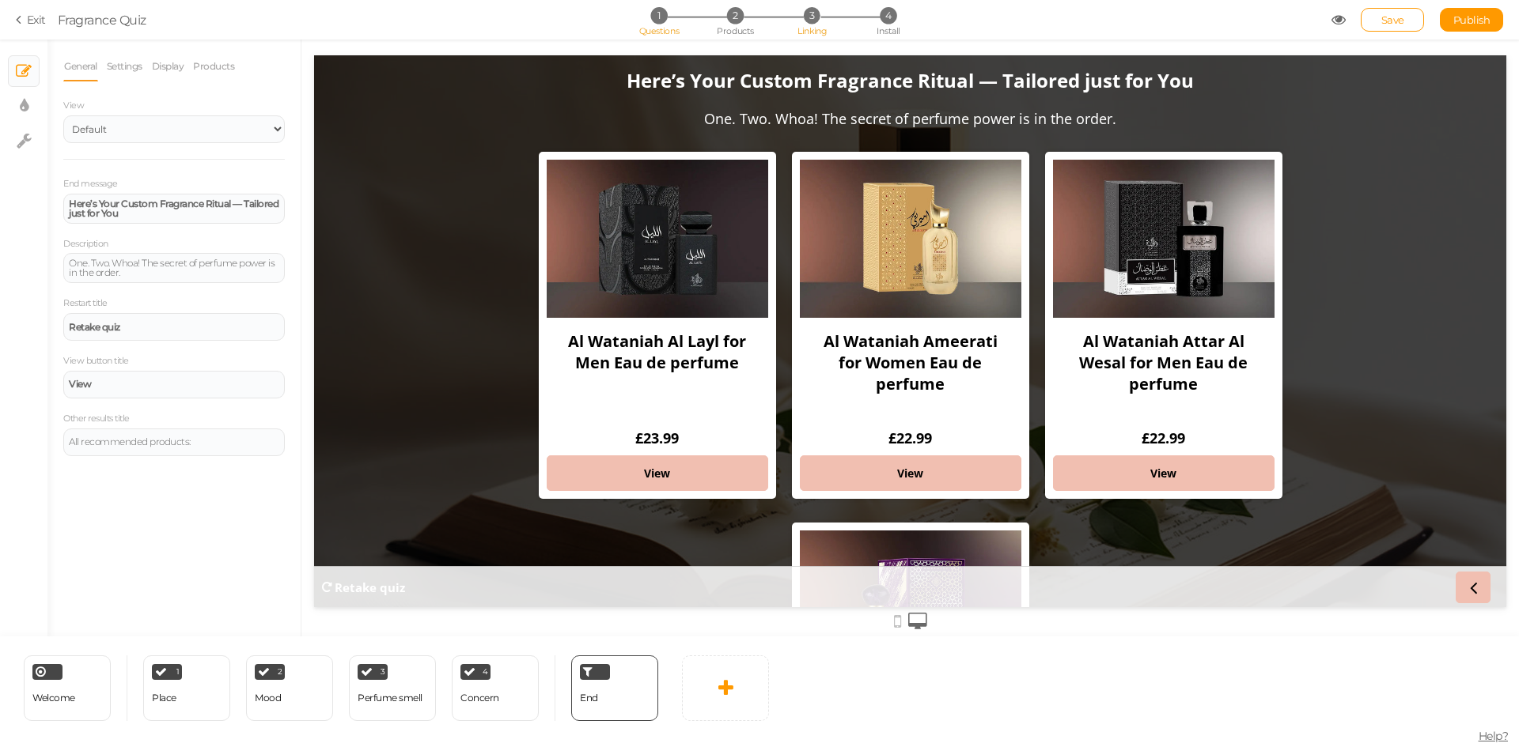
click at [813, 26] on span "Linking" at bounding box center [811, 30] width 28 height 11
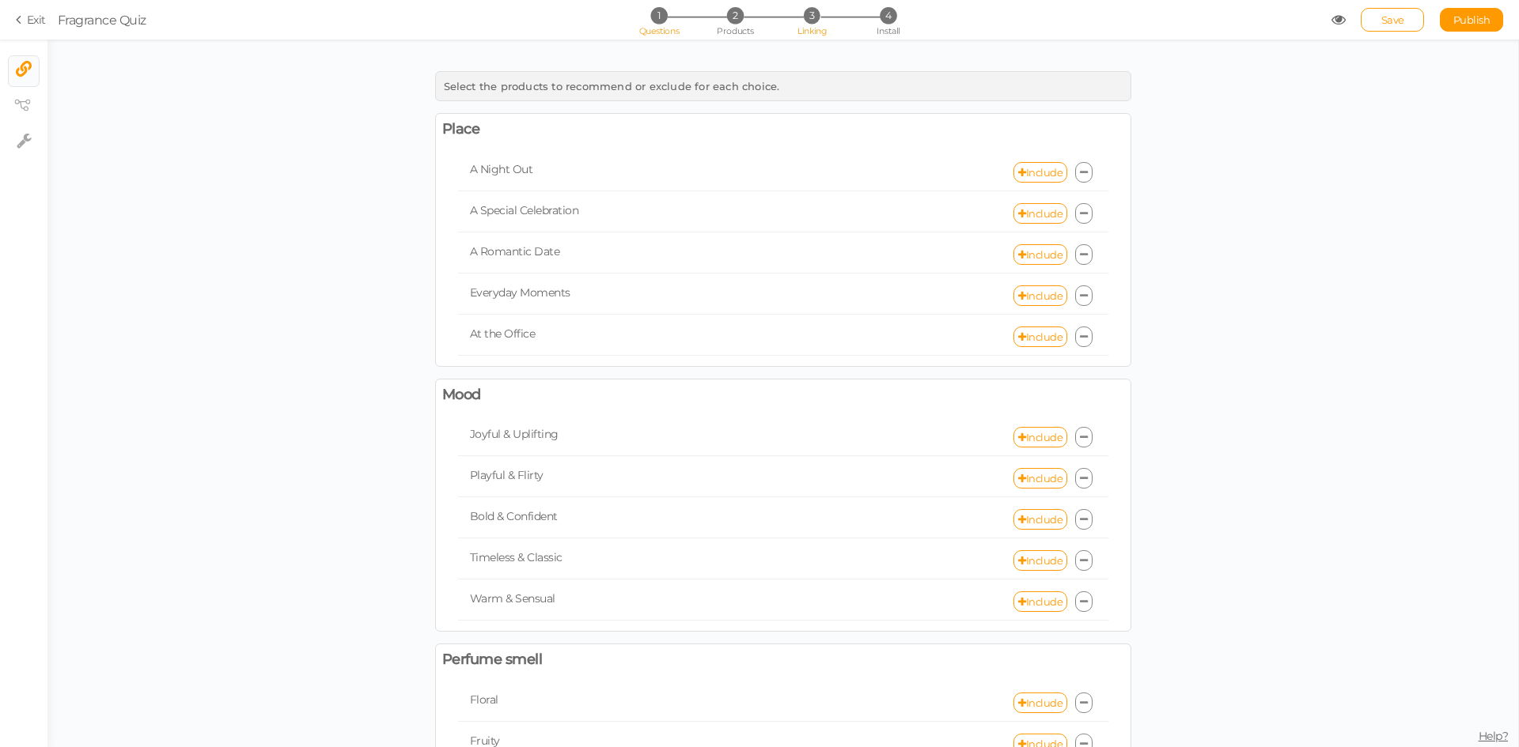
click at [640, 23] on li "1 Questions" at bounding box center [659, 15] width 74 height 17
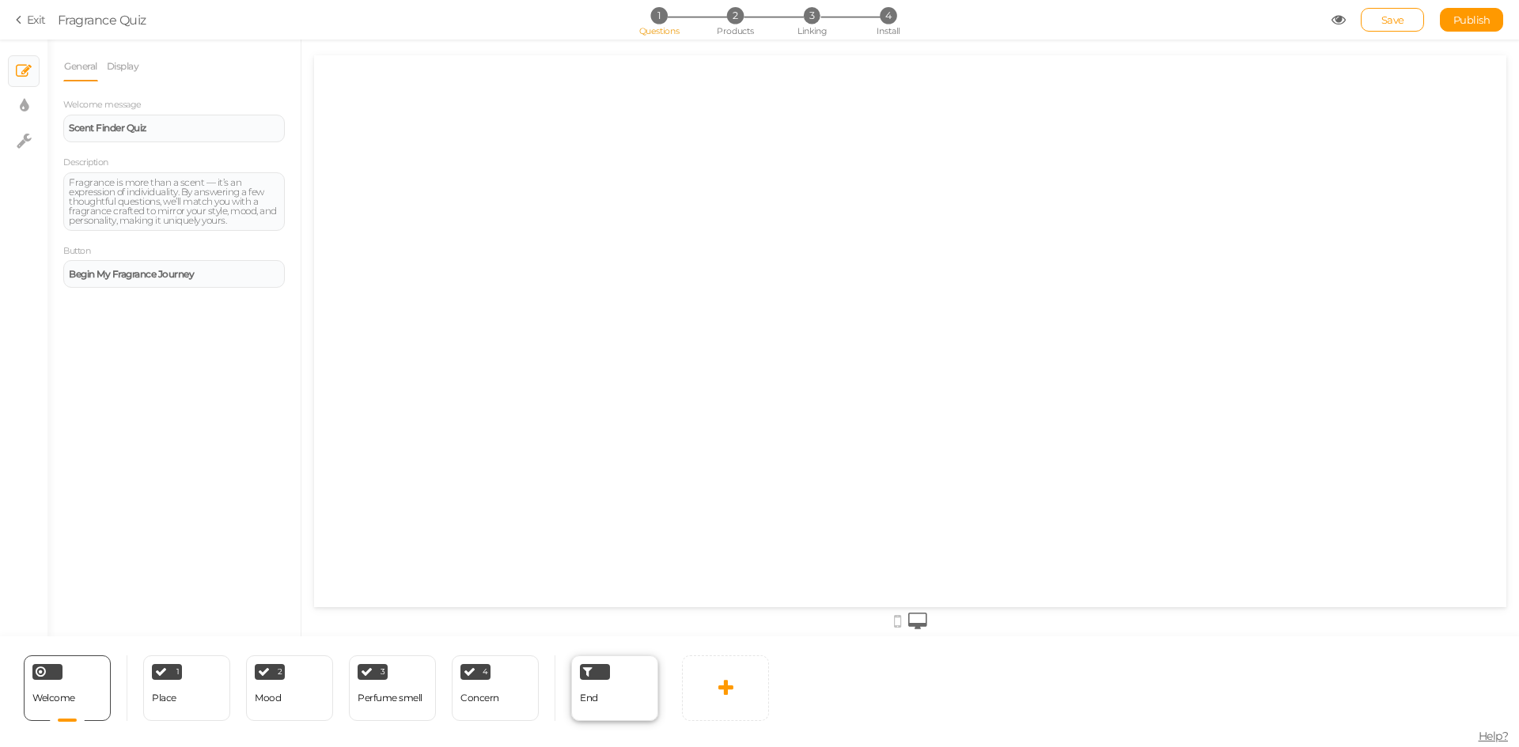
click at [608, 708] on div "End" at bounding box center [614, 689] width 87 height 66
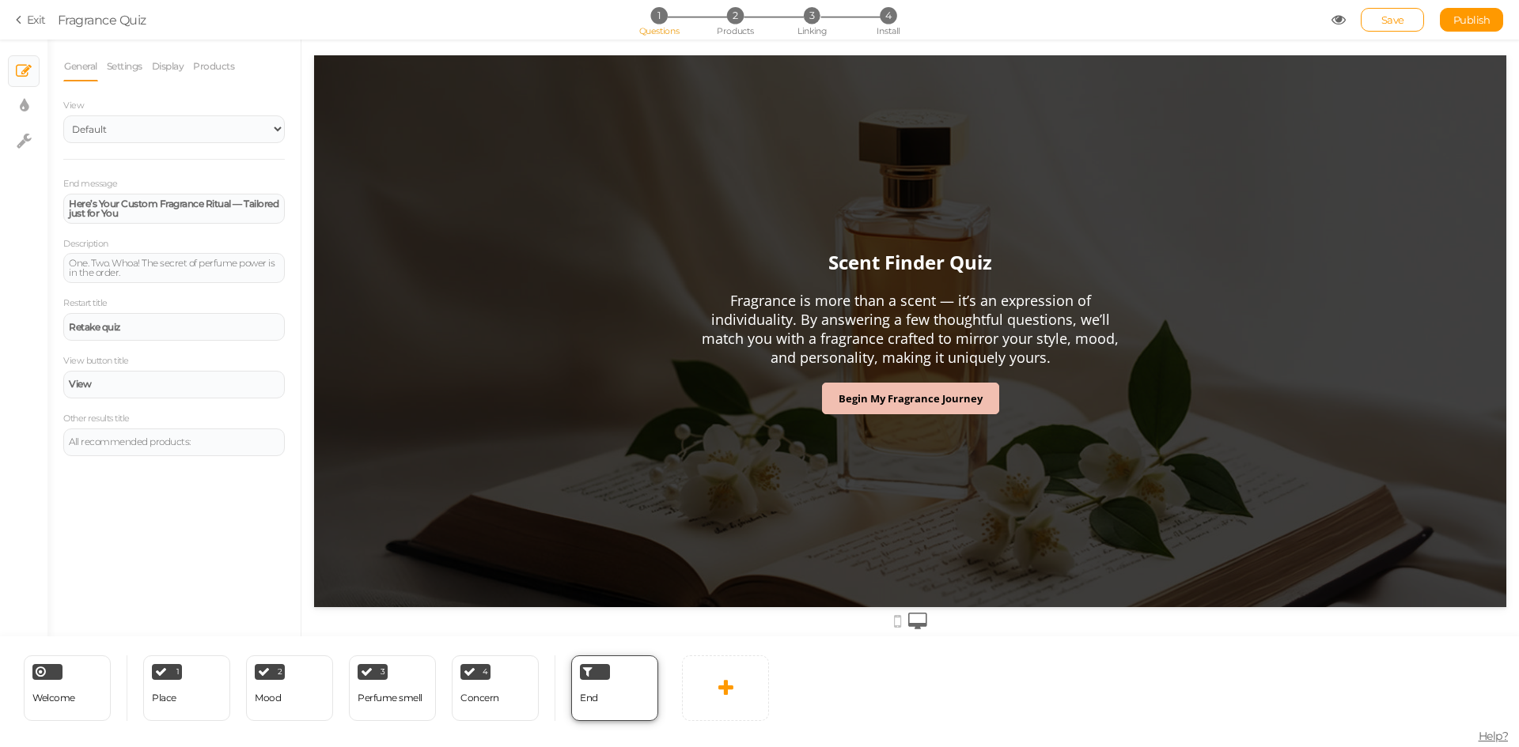
click at [615, 706] on div "End" at bounding box center [614, 689] width 87 height 66
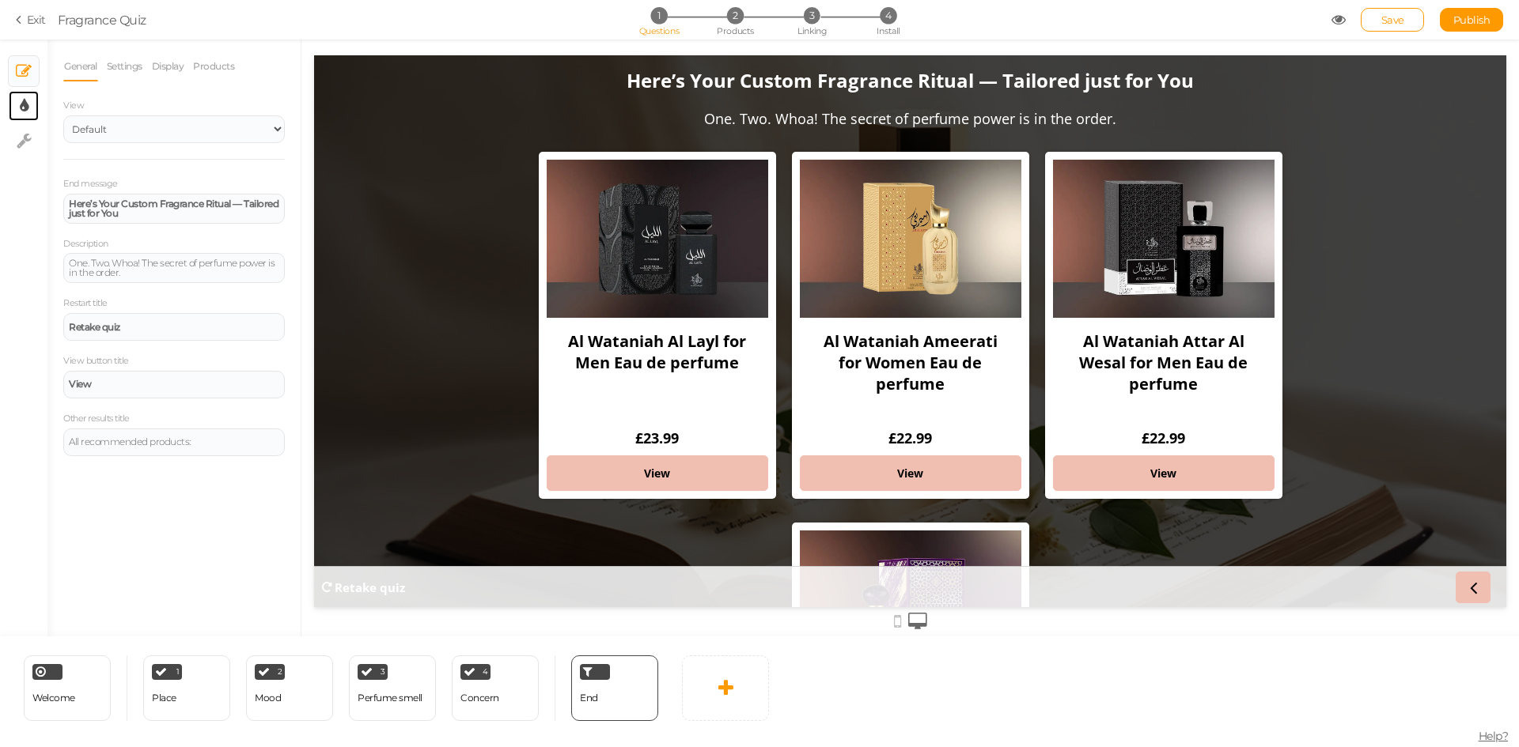
click at [23, 104] on icon at bounding box center [24, 106] width 9 height 16
select select "2"
select select "opensans"
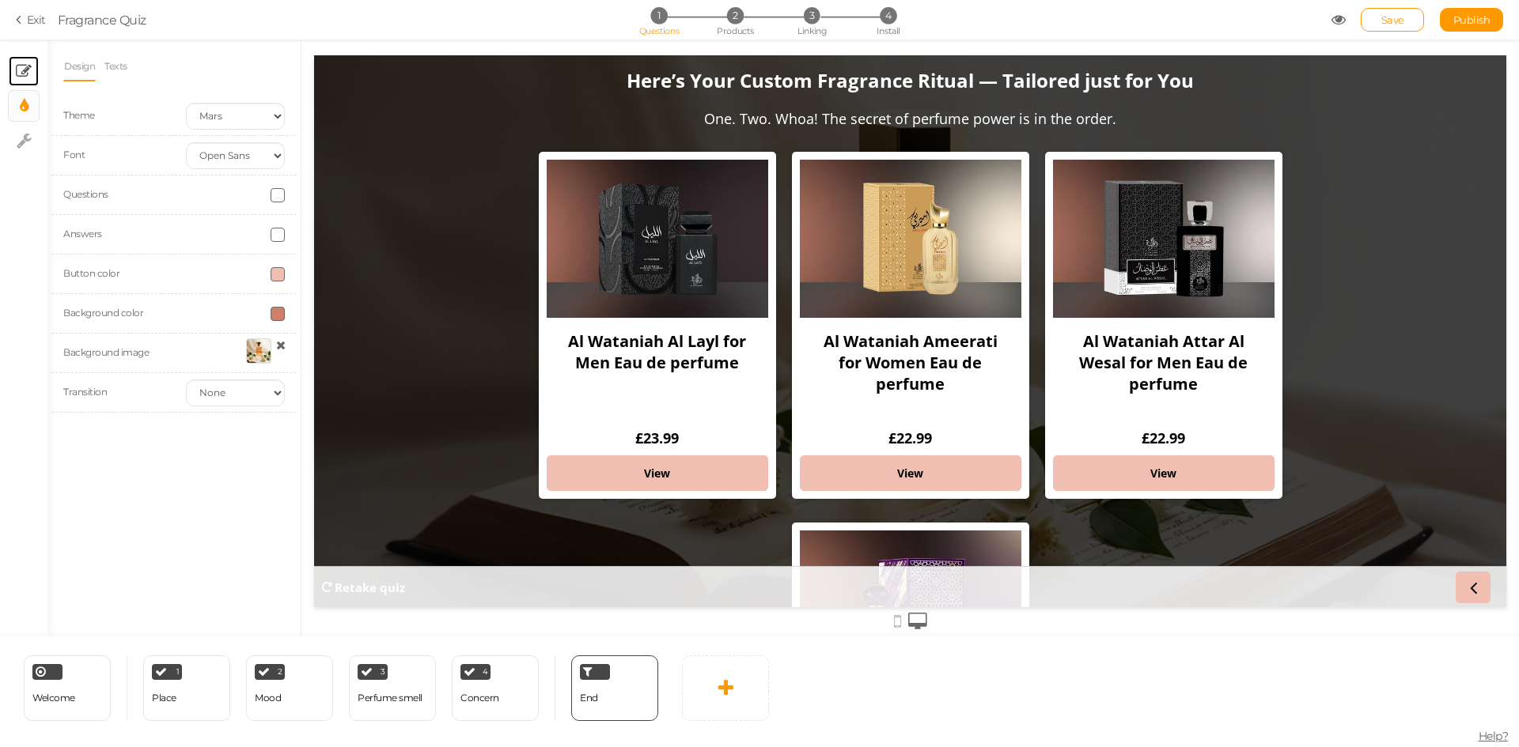
click at [20, 56] on link "× Slides" at bounding box center [24, 71] width 30 height 30
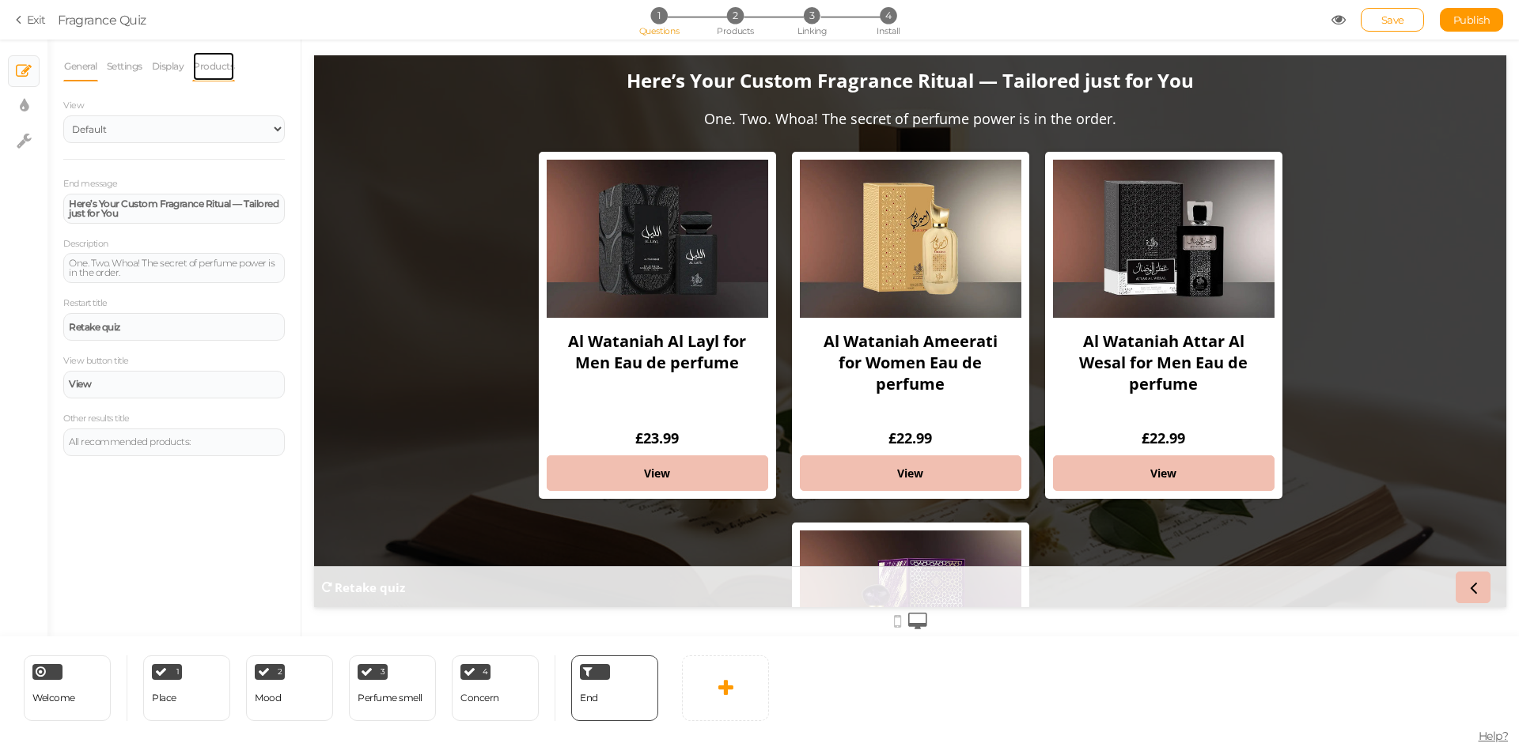
click at [221, 63] on link "Products" at bounding box center [213, 66] width 43 height 30
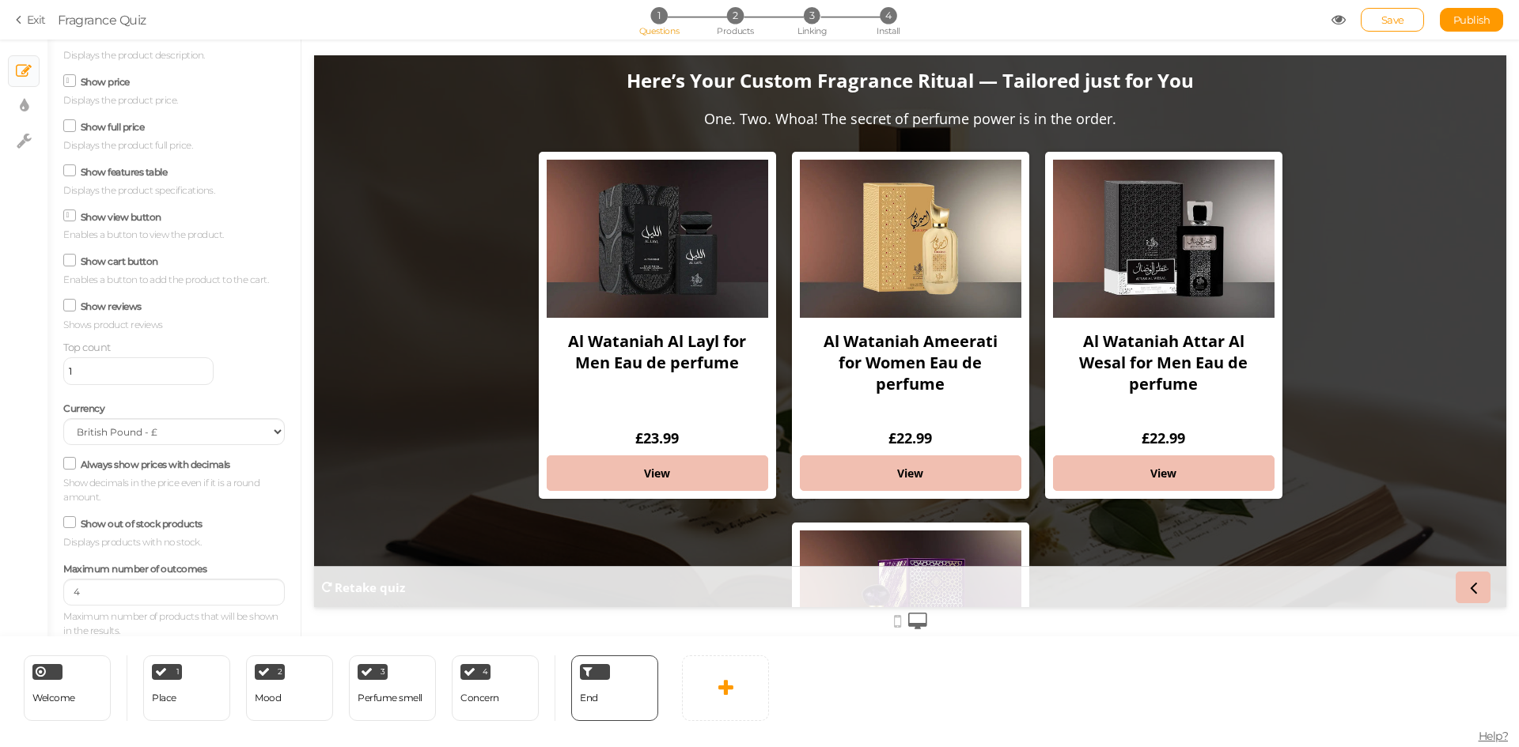
scroll to position [176, 0]
type input "3"
click at [257, 593] on input "3" at bounding box center [173, 590] width 221 height 27
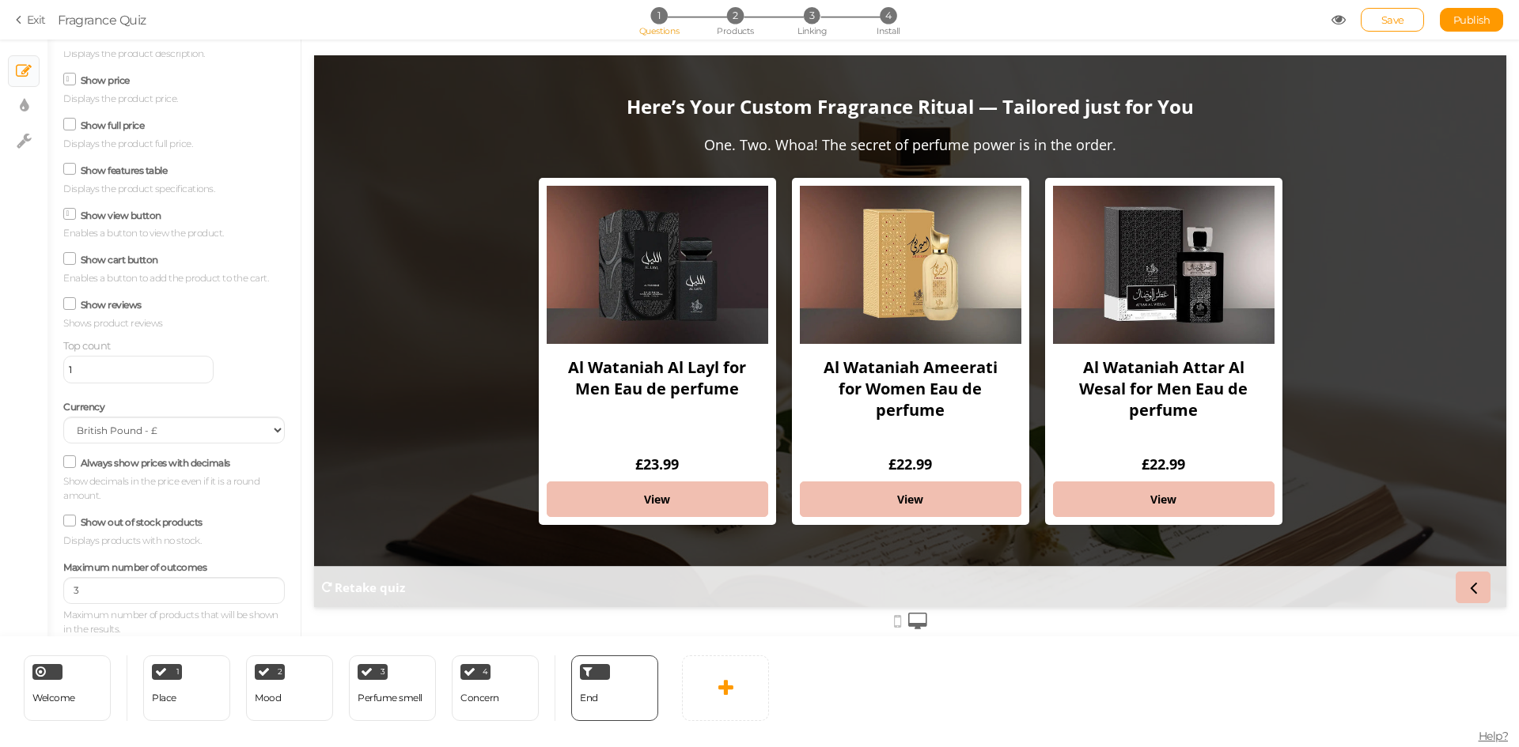
click at [1485, 3] on section "Exit Fragrance Quiz 1 Questions 2 Products 3 Linking 4 Install Save Publish Vie…" at bounding box center [759, 20] width 1519 height 40
click at [1489, 9] on link "Publish" at bounding box center [1471, 20] width 63 height 24
click at [483, 690] on div "Concern" at bounding box center [479, 699] width 39 height 28
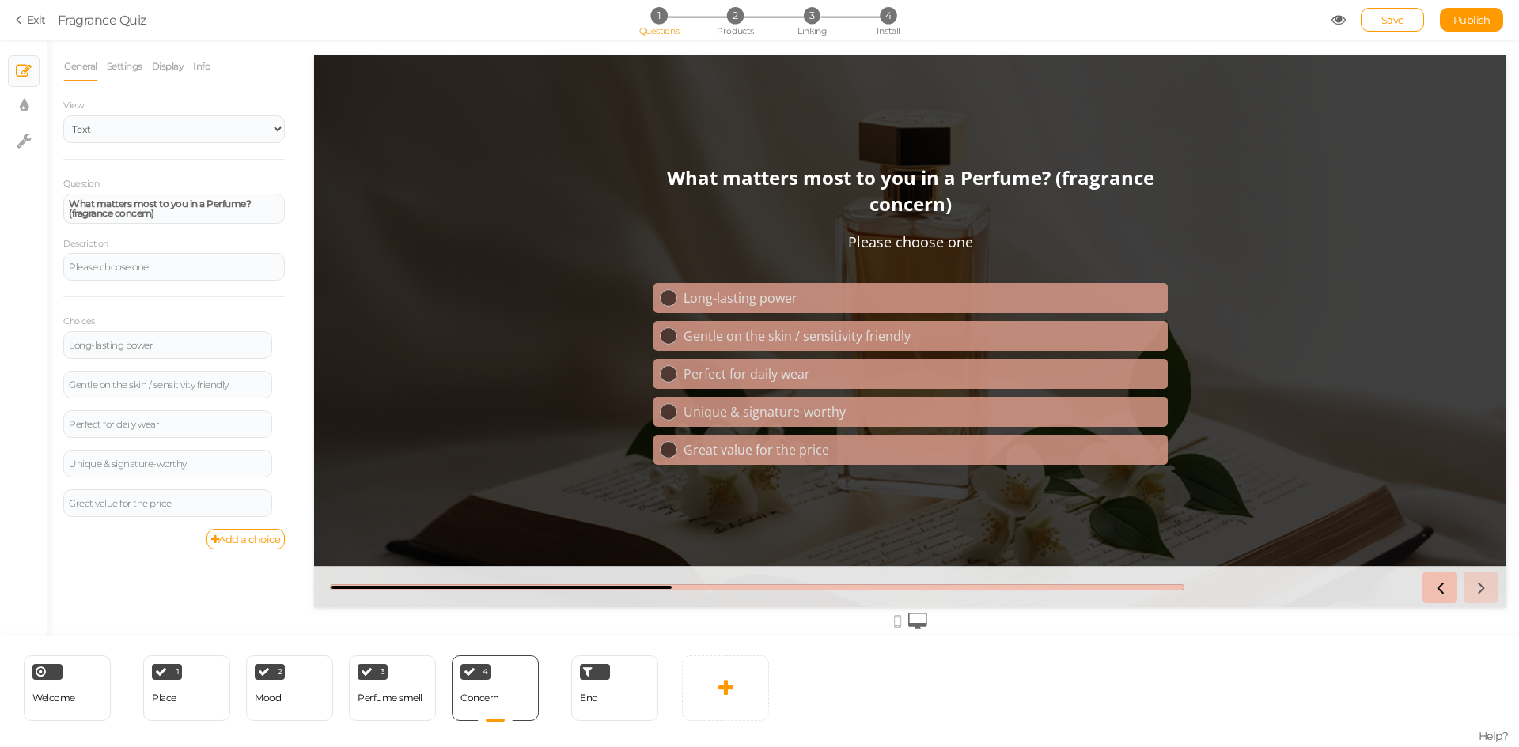
scroll to position [0, 0]
click at [622, 701] on div "End" at bounding box center [614, 689] width 87 height 66
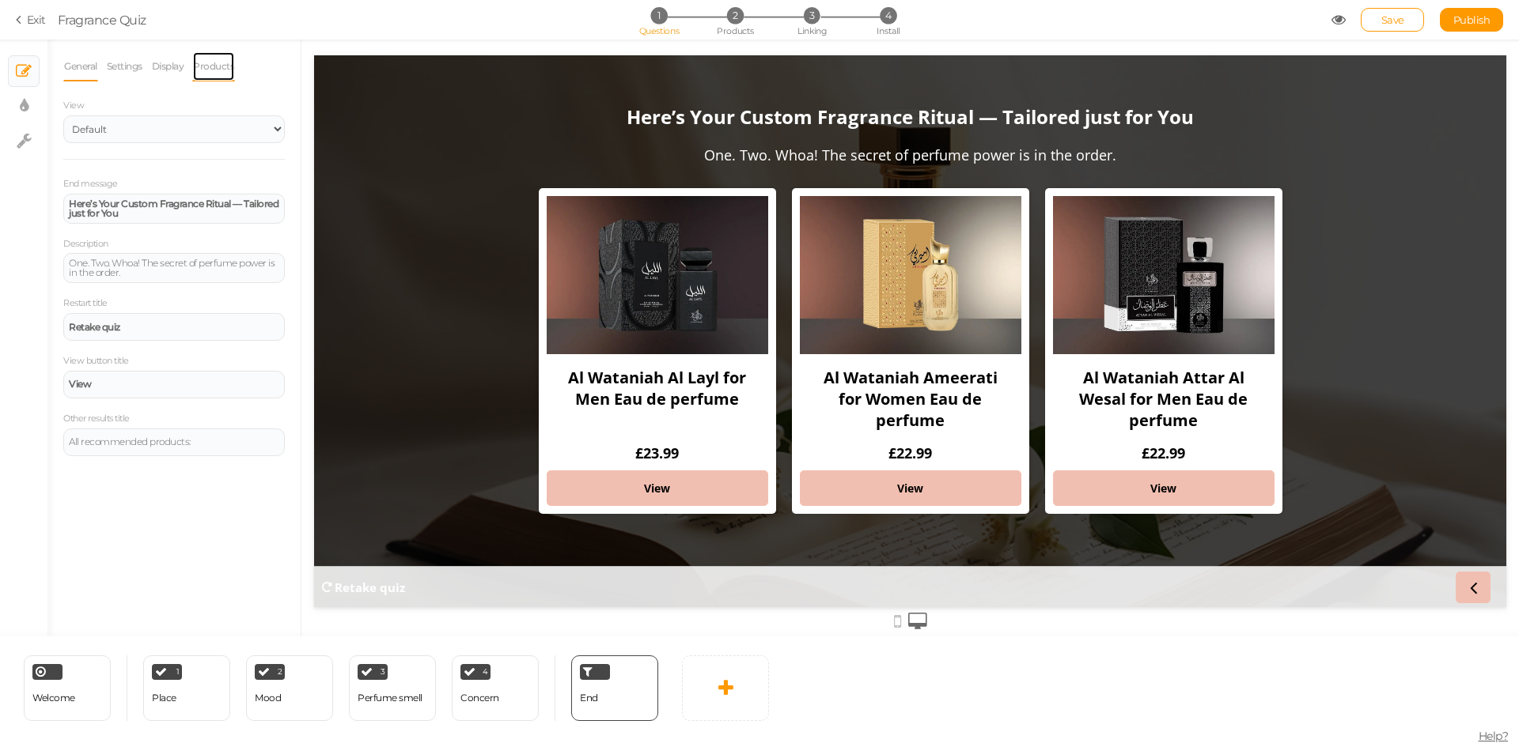
click at [205, 67] on link "Products" at bounding box center [213, 66] width 43 height 30
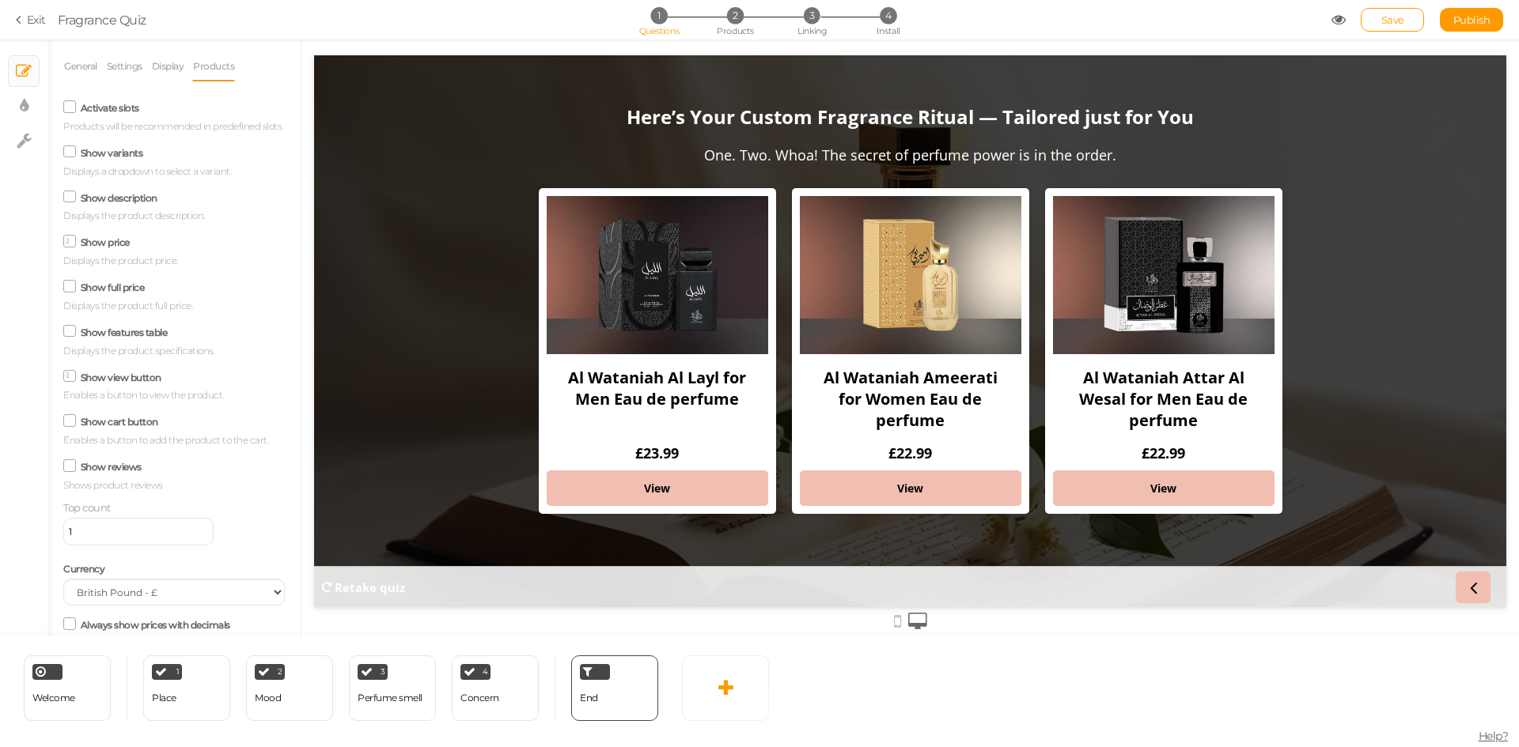
scroll to position [176, 0]
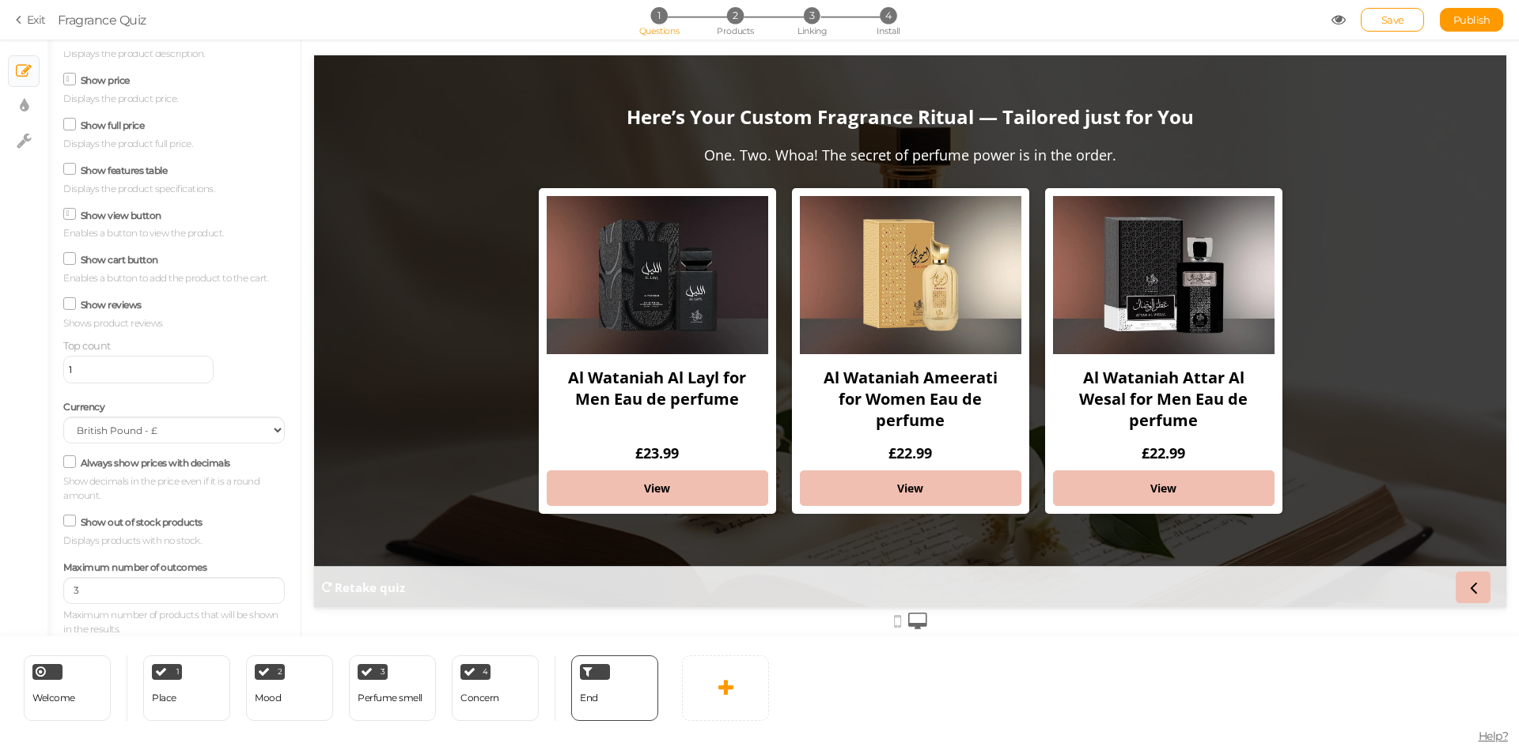
click at [70, 462] on icon at bounding box center [69, 462] width 21 height 8
click at [0, 0] on input "Always show prices with decimals" at bounding box center [0, 0] width 0 height 0
click at [70, 462] on icon at bounding box center [70, 462] width 8 height 0
click at [0, 0] on input "Always show prices with decimals" at bounding box center [0, 0] width 0 height 0
click at [1457, 20] on span "Publish" at bounding box center [1471, 19] width 37 height 13
